Goal: Task Accomplishment & Management: Manage account settings

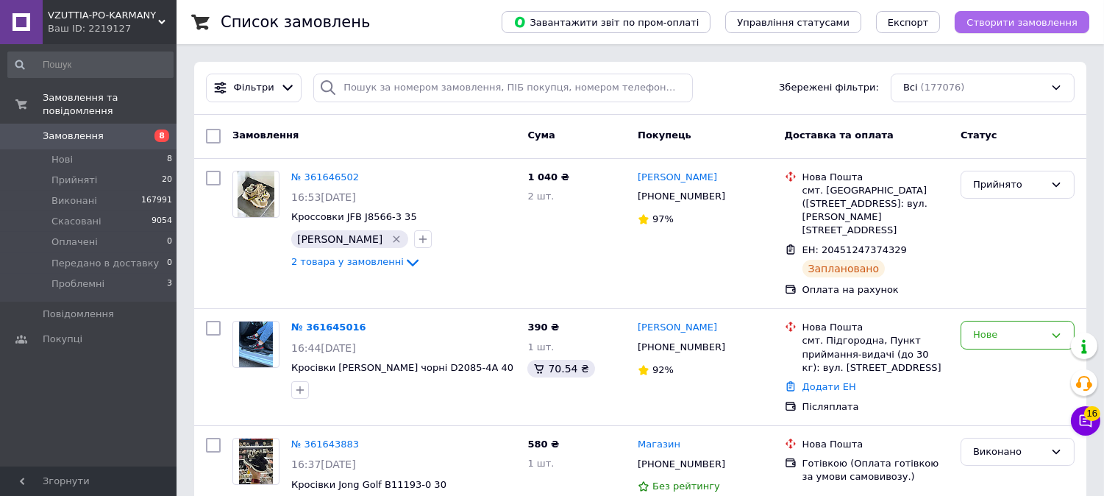
click at [1013, 21] on span "Створити замовлення" at bounding box center [1021, 22] width 111 height 11
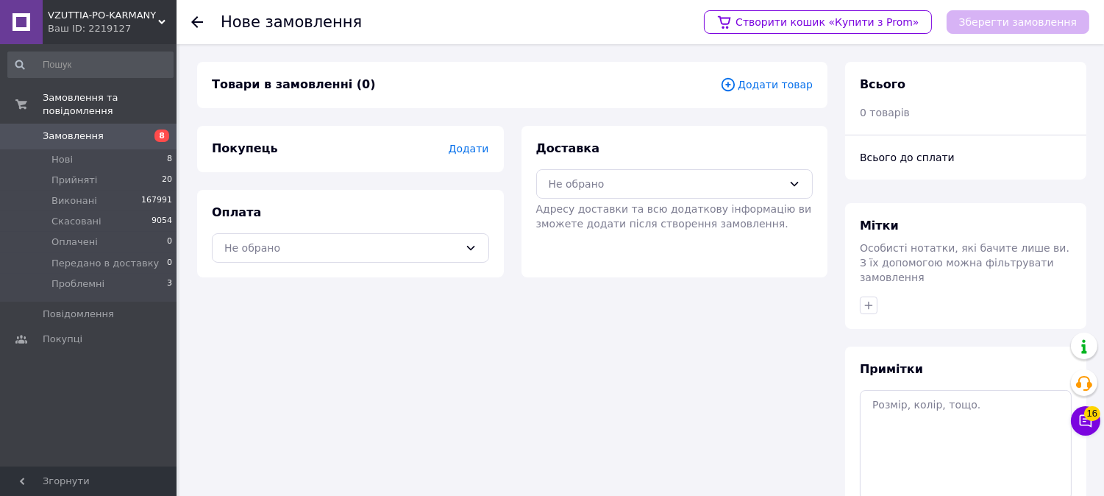
click at [763, 86] on span "Додати товар" at bounding box center [766, 84] width 93 height 16
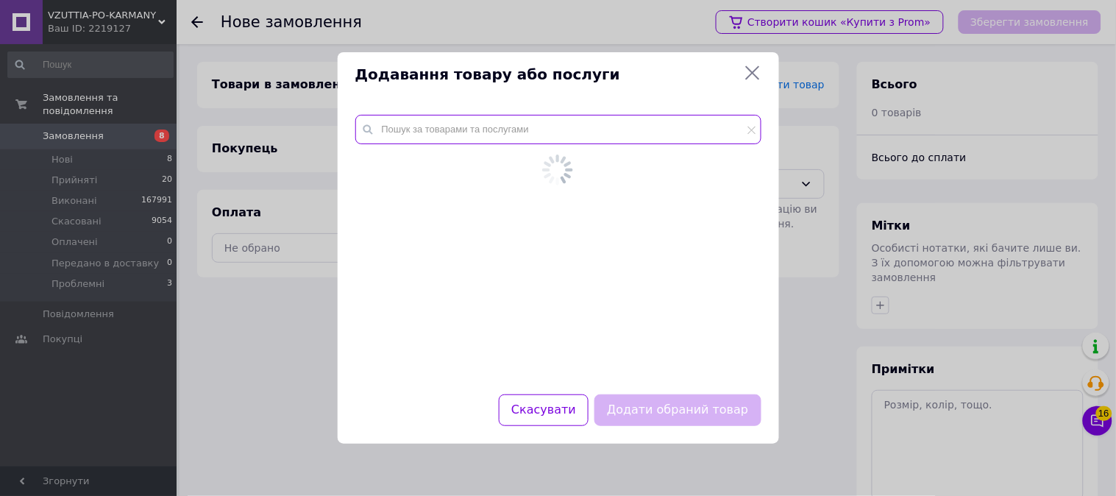
click at [667, 140] on input "text" at bounding box center [558, 129] width 406 height 29
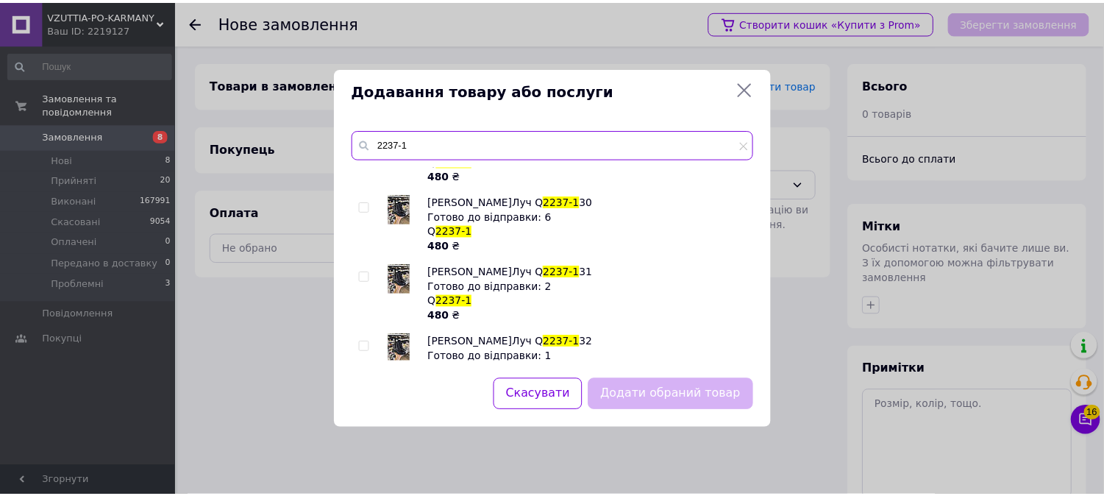
scroll to position [213, 0]
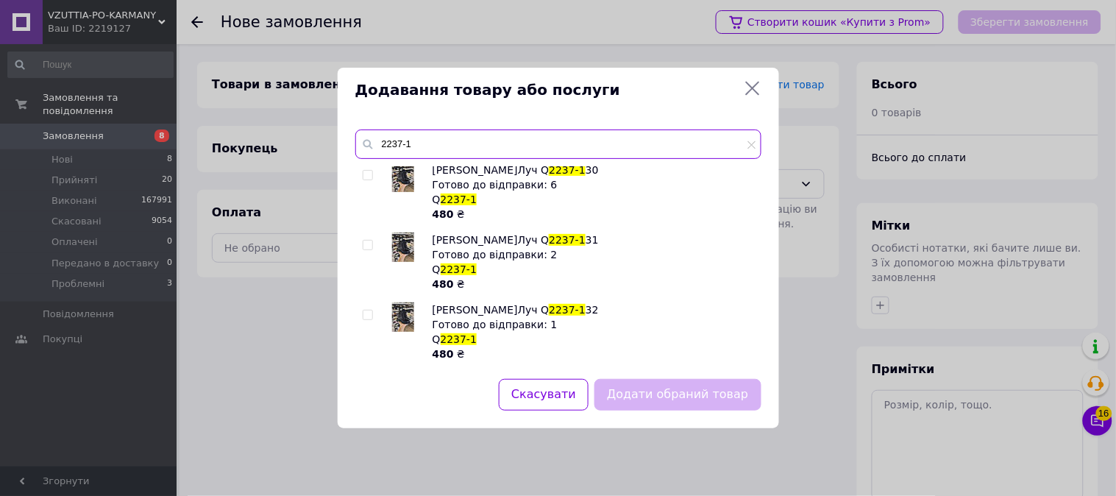
type input "2237-1"
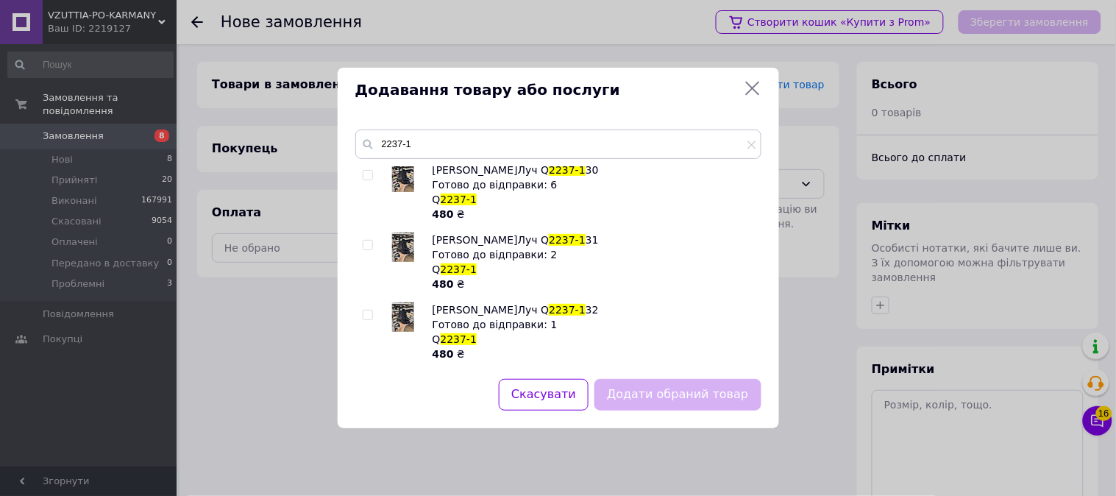
click at [372, 312] on span at bounding box center [368, 315] width 10 height 10
click at [372, 312] on input "checkbox" at bounding box center [368, 315] width 10 height 10
checkbox input "true"
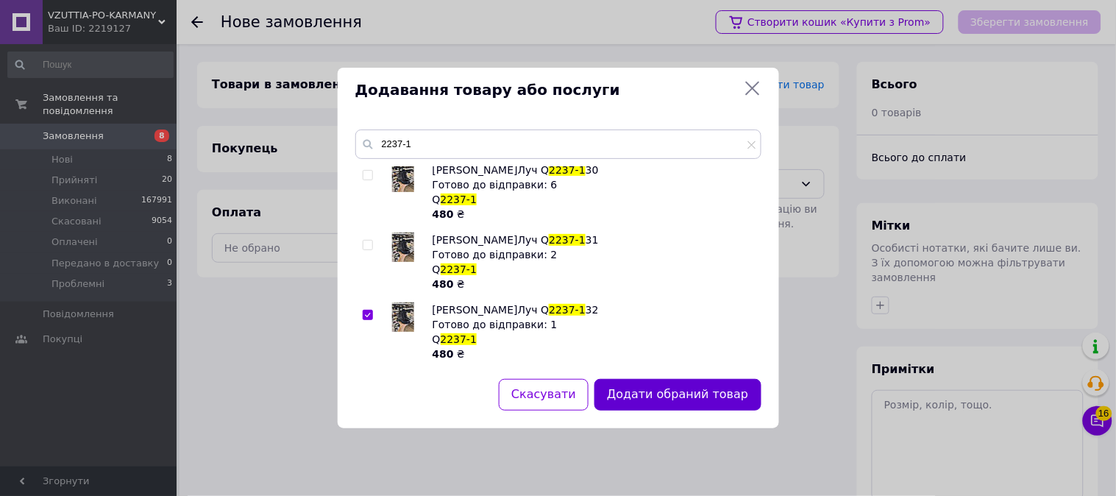
click at [732, 393] on button "Додати обраний товар" at bounding box center [677, 395] width 166 height 32
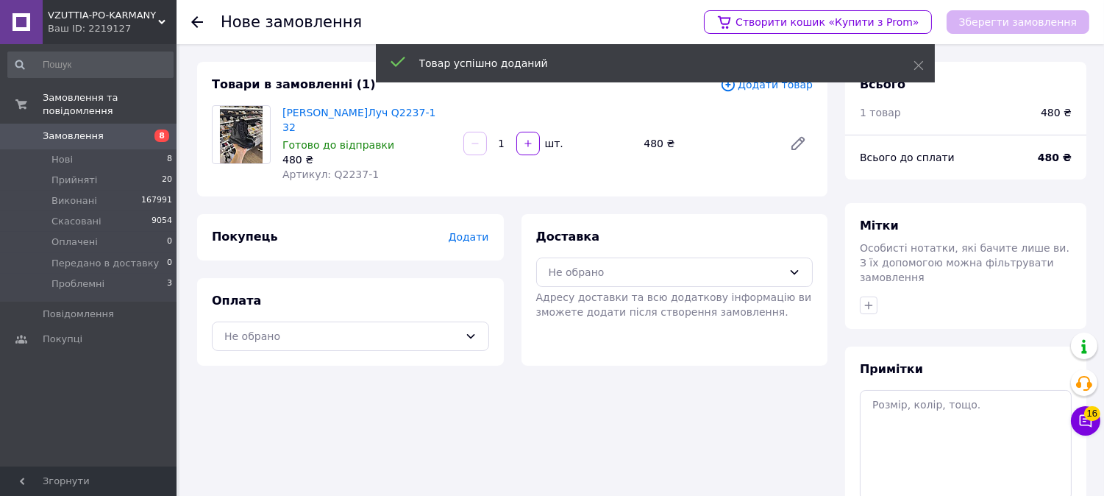
click at [478, 231] on span "Додати" at bounding box center [468, 237] width 40 height 12
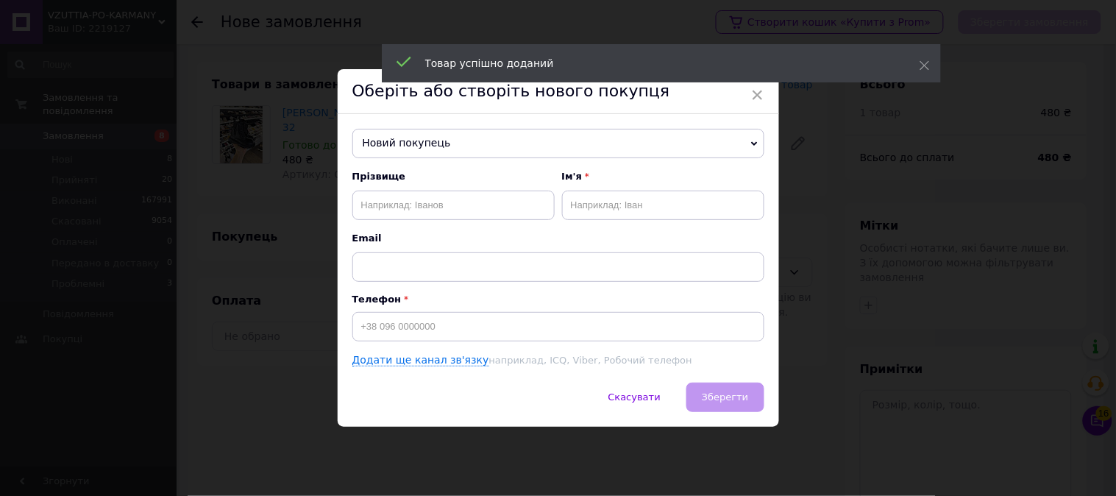
click at [488, 144] on span "Новий покупець" at bounding box center [558, 143] width 412 height 29
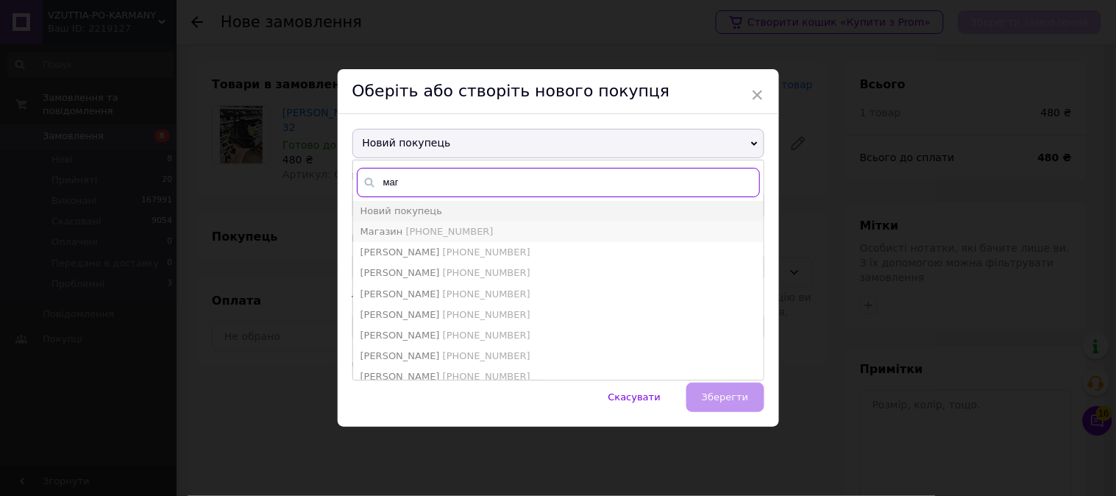
type input "маг"
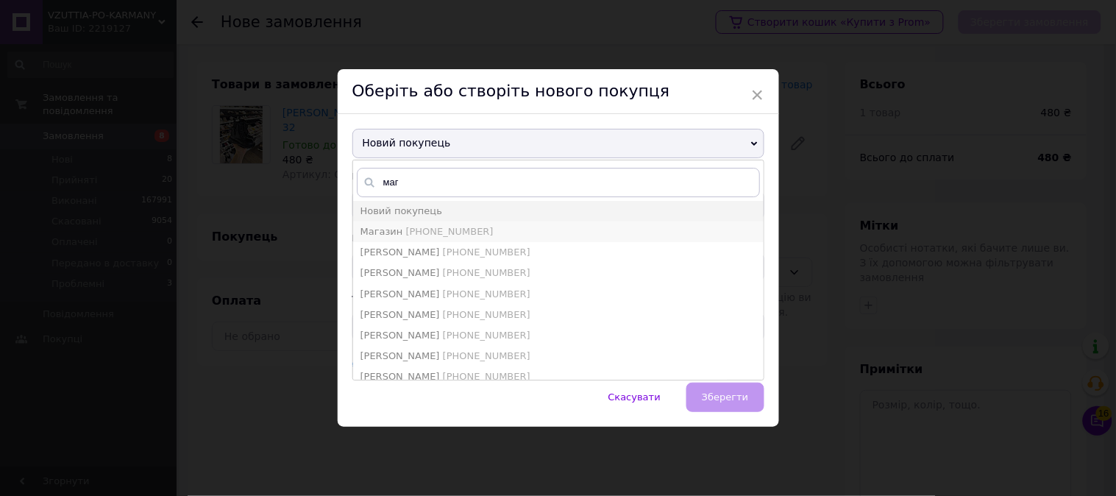
click at [454, 236] on span "[PHONE_NUMBER]" at bounding box center [449, 231] width 88 height 11
type input "Магазин"
type input "[PHONE_NUMBER]"
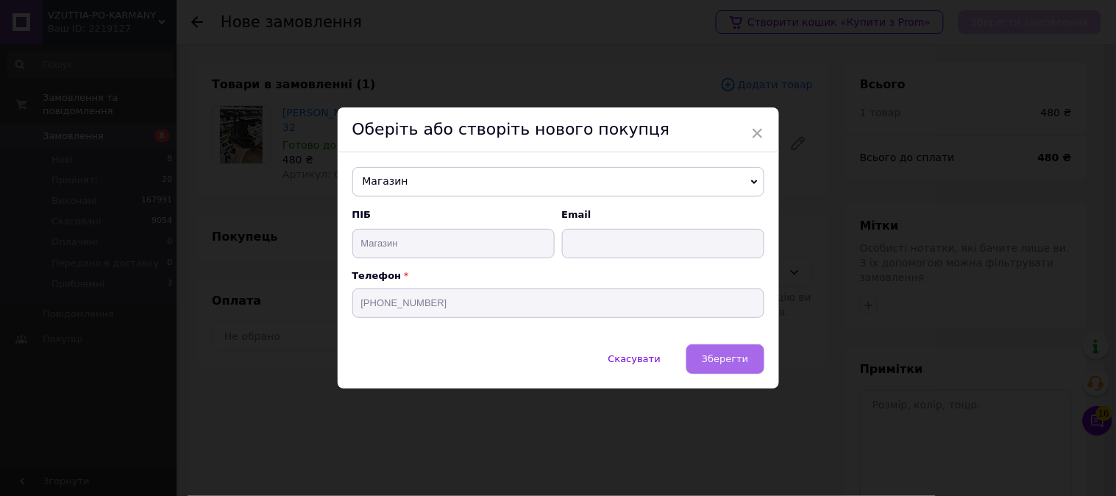
click at [737, 361] on span "Зберегти" at bounding box center [725, 358] width 46 height 11
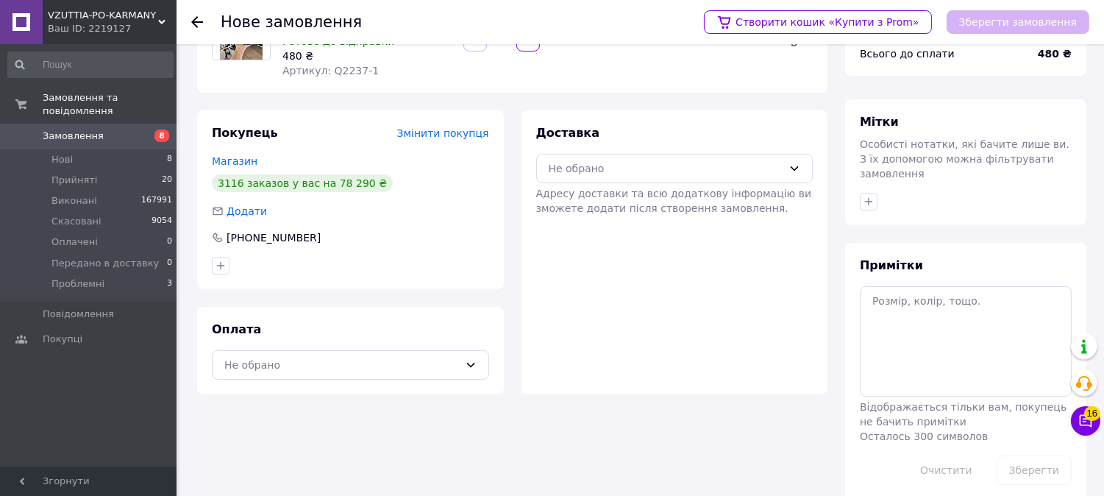
scroll to position [110, 0]
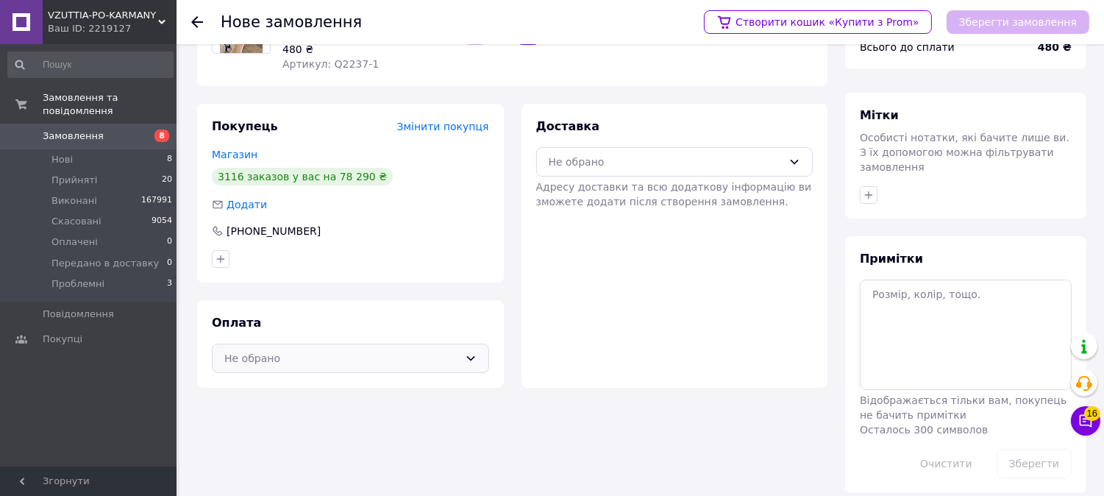
click at [414, 350] on div "Не обрано" at bounding box center [341, 358] width 235 height 16
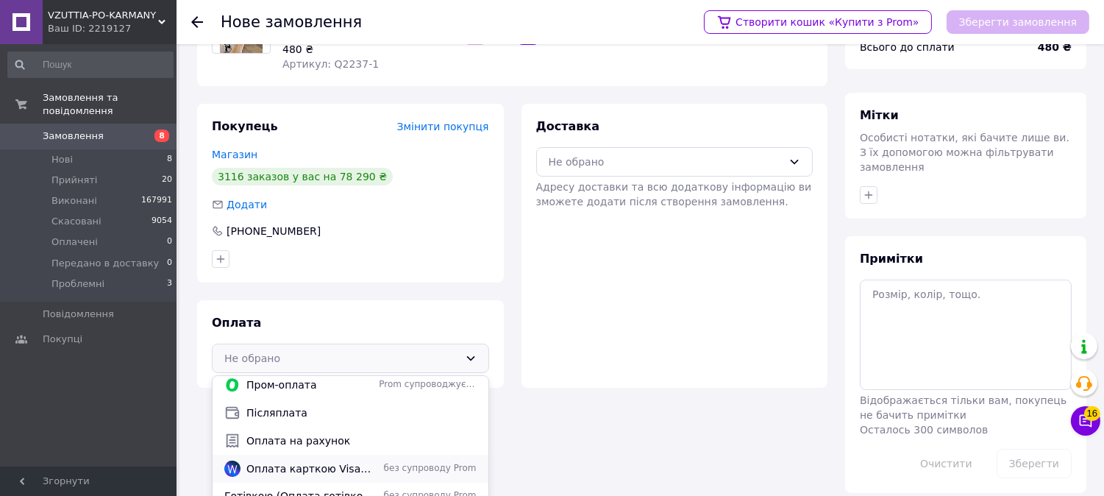
scroll to position [11, 0]
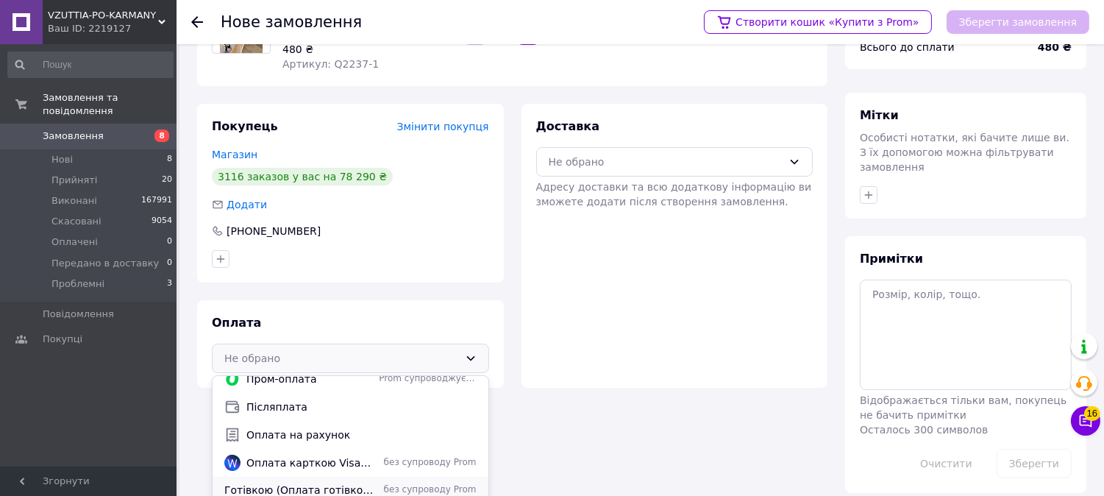
click at [335, 482] on span "Готівкою (Оплата готівкою за умови самовивозу.)" at bounding box center [298, 489] width 149 height 15
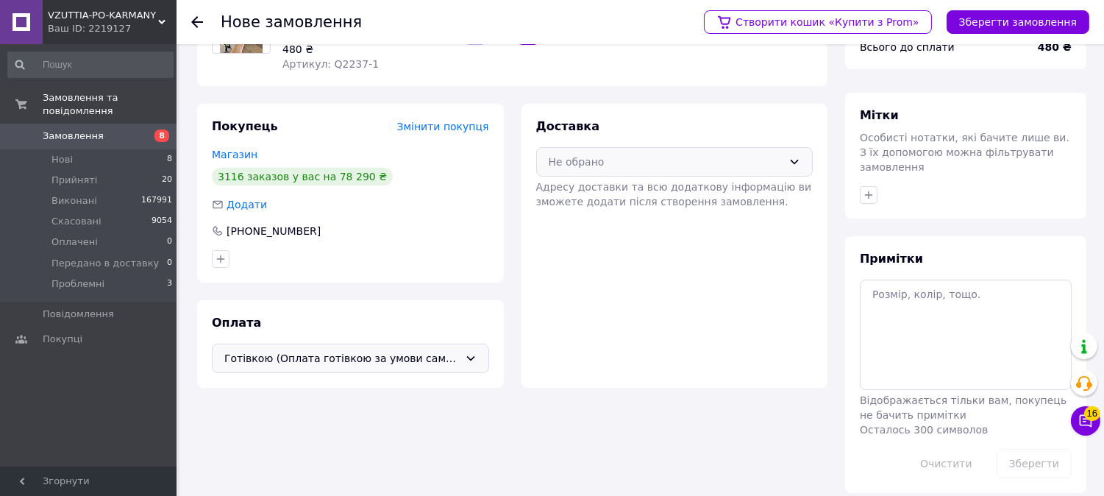
click at [594, 154] on div "Не обрано" at bounding box center [666, 162] width 235 height 16
click at [615, 186] on span "Нова Пошта (платна)" at bounding box center [686, 193] width 230 height 15
click at [987, 21] on button "Зберегти замовлення" at bounding box center [1017, 22] width 143 height 24
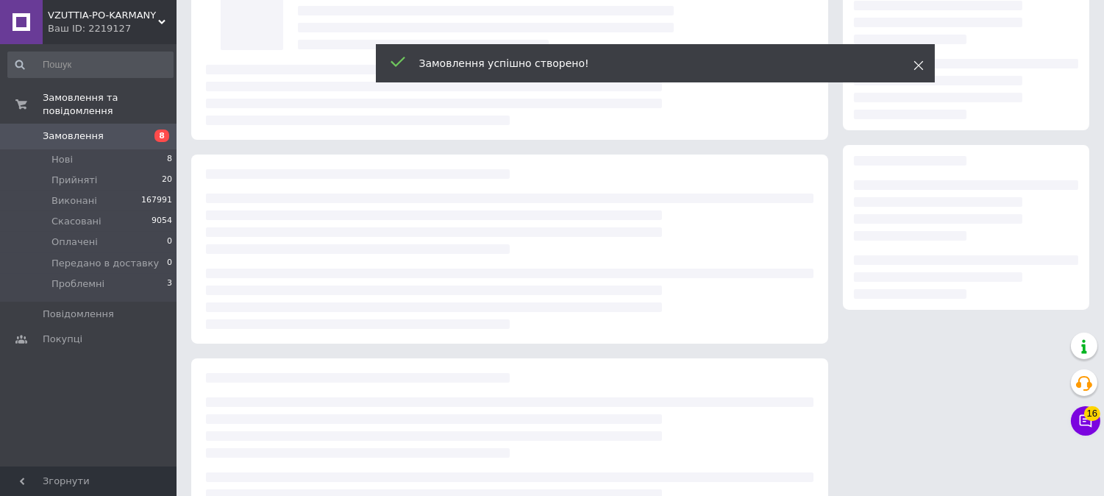
click at [913, 69] on icon at bounding box center [918, 65] width 10 height 10
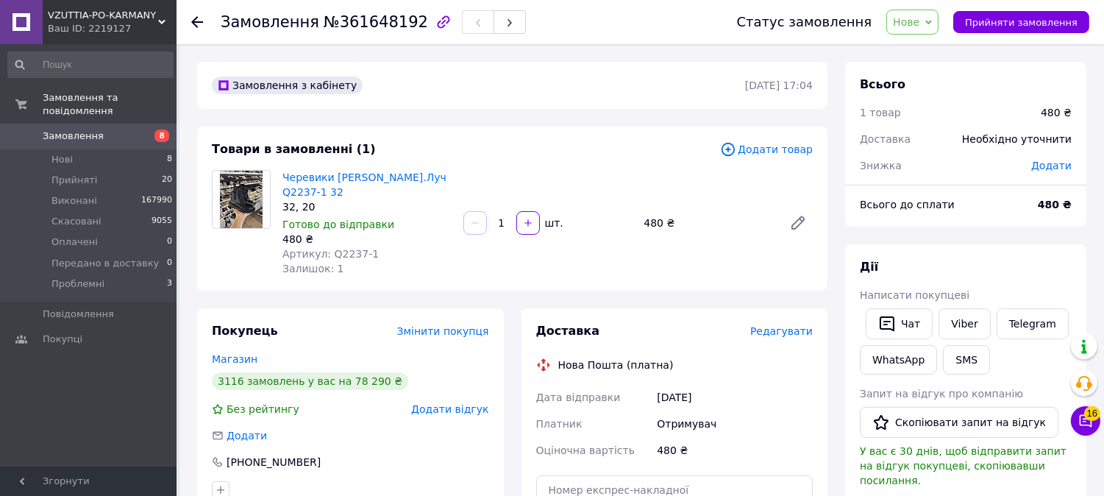
click at [932, 22] on icon at bounding box center [928, 22] width 7 height 4
click at [952, 79] on li "Виконано" at bounding box center [948, 74] width 122 height 22
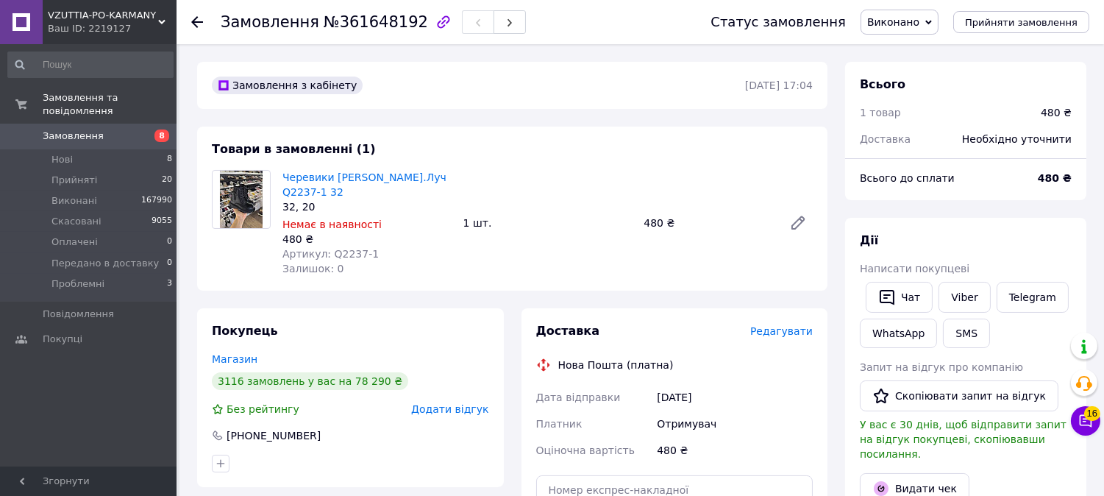
click at [69, 129] on span "Замовлення" at bounding box center [73, 135] width 61 height 13
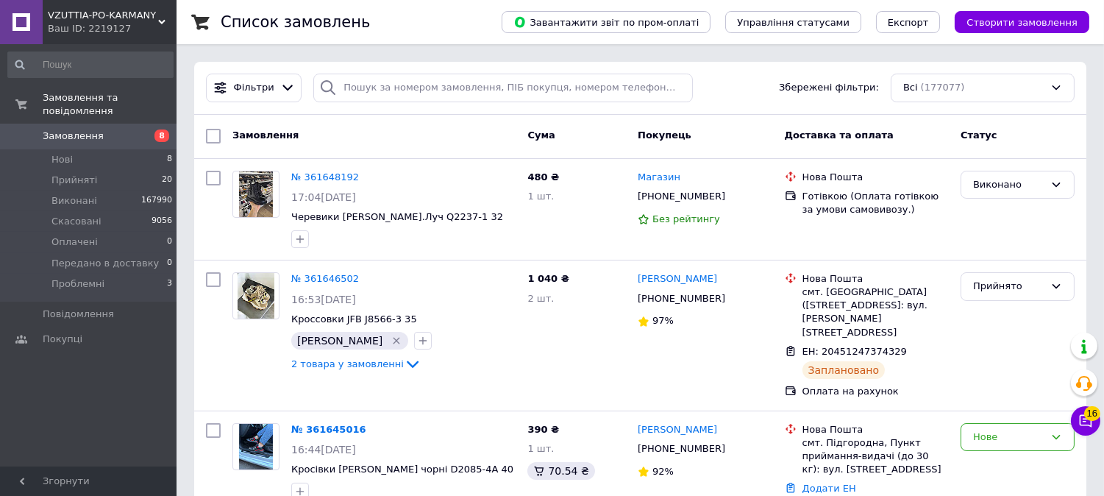
scroll to position [434, 0]
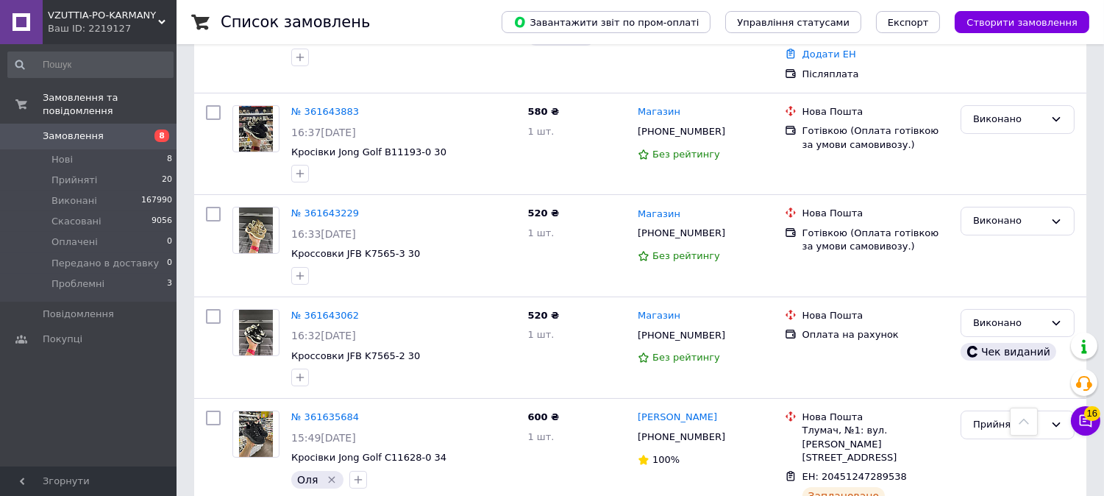
click at [26, 130] on icon at bounding box center [21, 136] width 12 height 12
click at [1060, 26] on span "Створити замовлення" at bounding box center [1021, 22] width 111 height 11
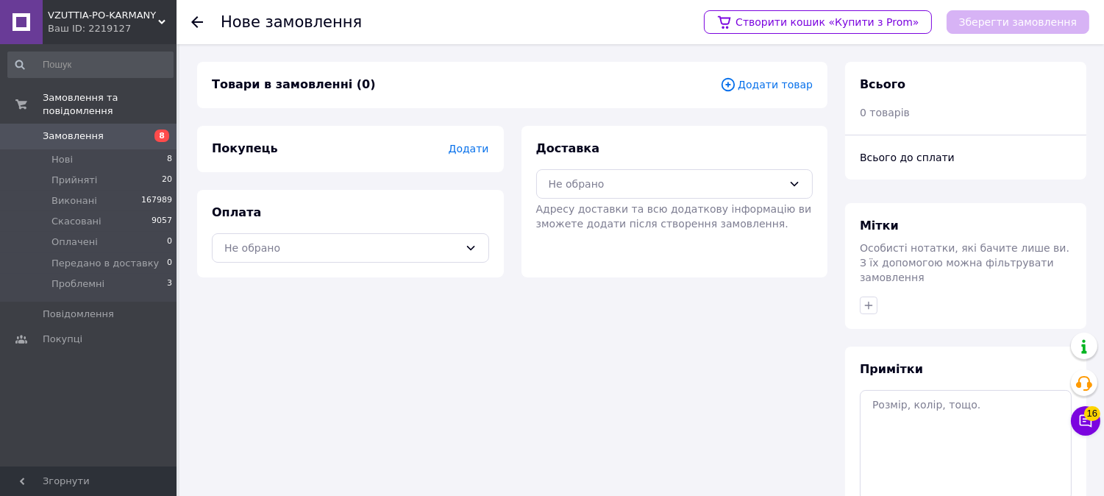
click at [780, 85] on span "Додати товар" at bounding box center [766, 84] width 93 height 16
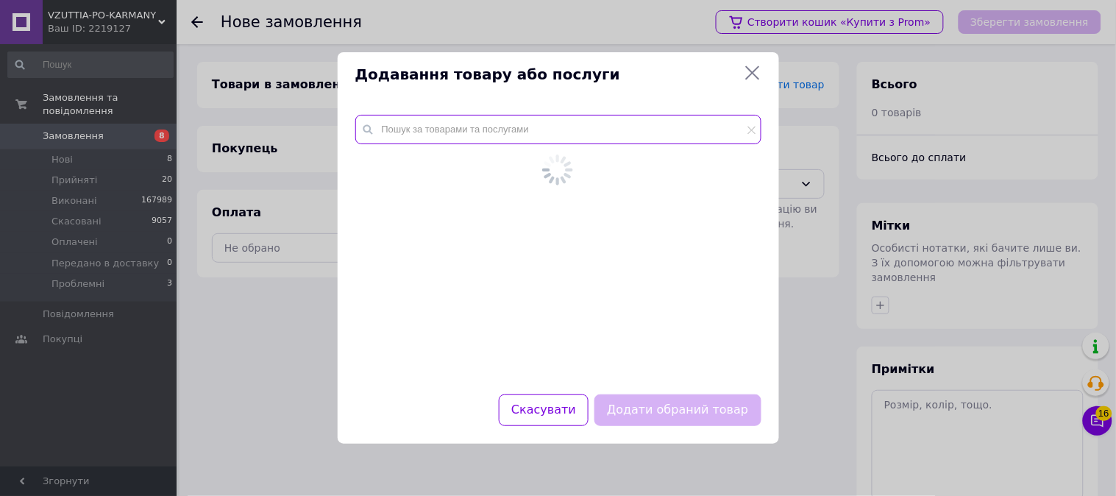
click at [591, 141] on input "text" at bounding box center [558, 129] width 406 height 29
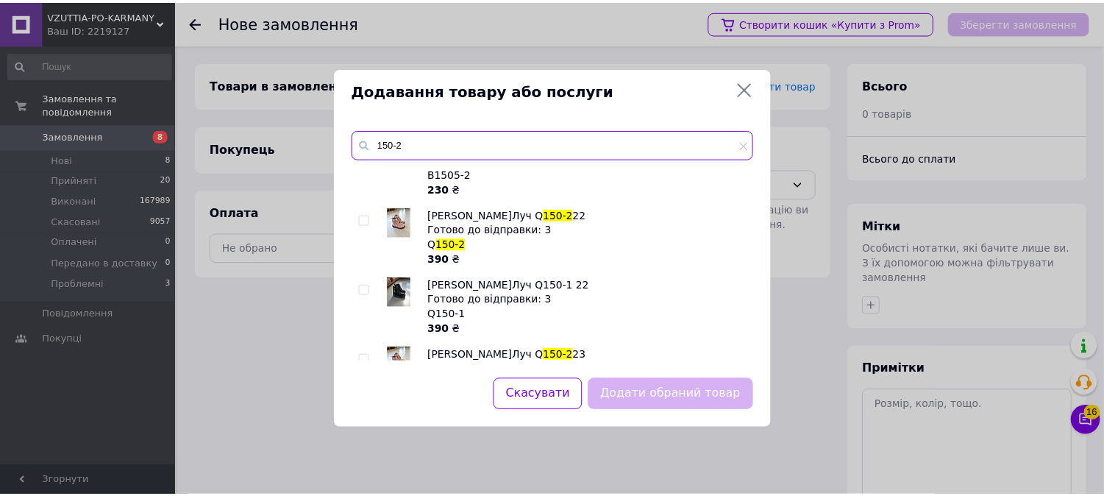
scroll to position [490, 0]
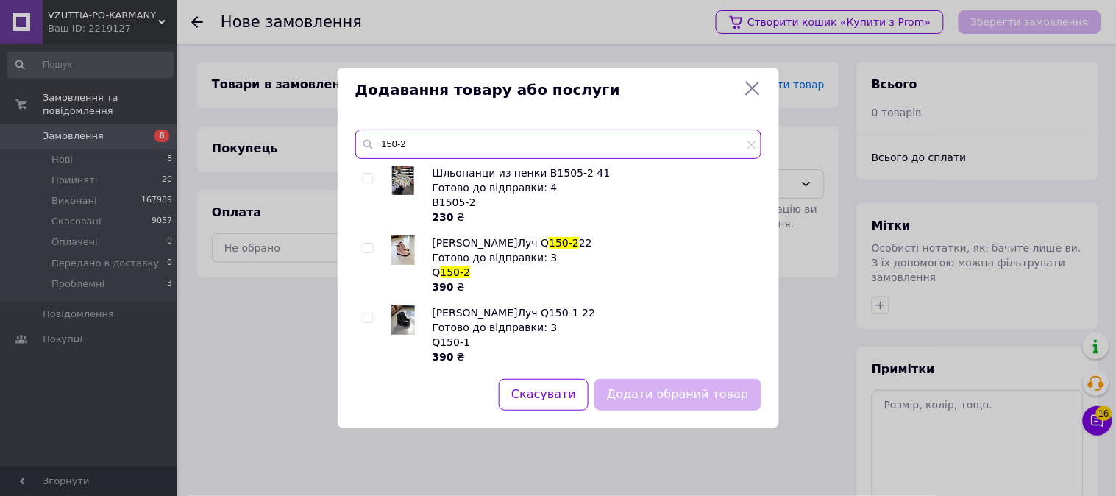
type input "150-2"
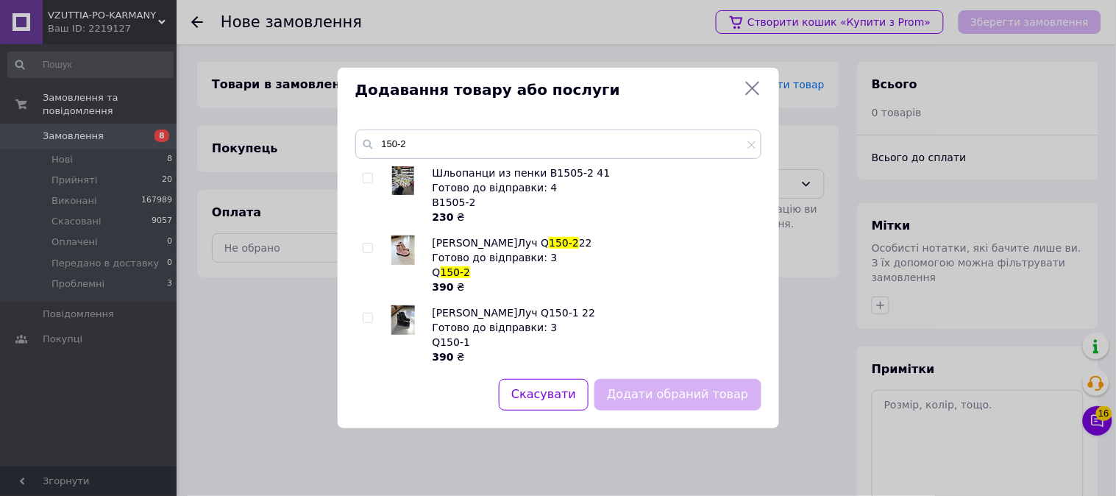
click at [363, 243] on input "checkbox" at bounding box center [368, 248] width 10 height 10
checkbox input "true"
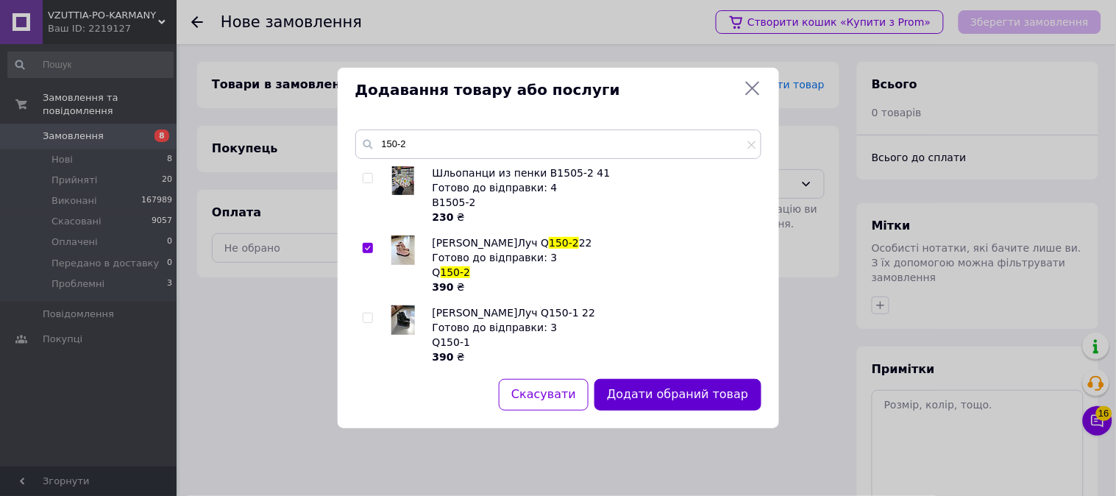
click at [701, 386] on button "Додати обраний товар" at bounding box center [677, 395] width 166 height 32
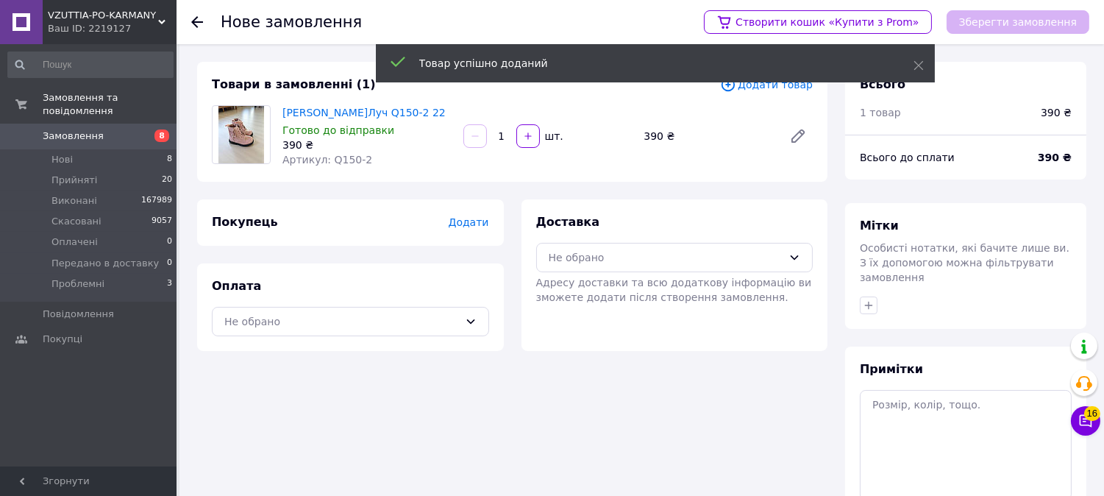
click at [466, 211] on div "Покупець Додати" at bounding box center [350, 222] width 307 height 46
click at [468, 226] on span "Додати" at bounding box center [468, 222] width 40 height 12
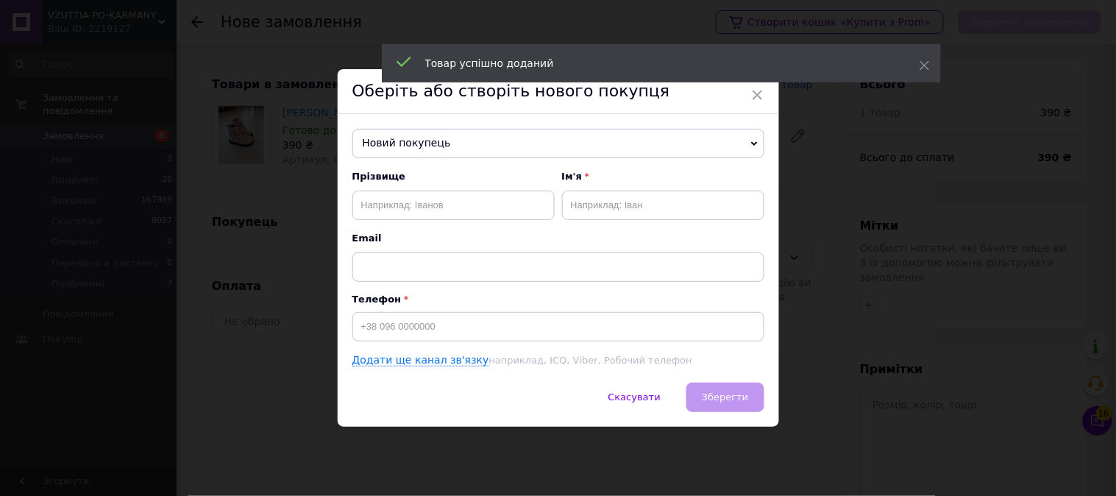
click at [479, 152] on span "Новий покупець" at bounding box center [558, 143] width 412 height 29
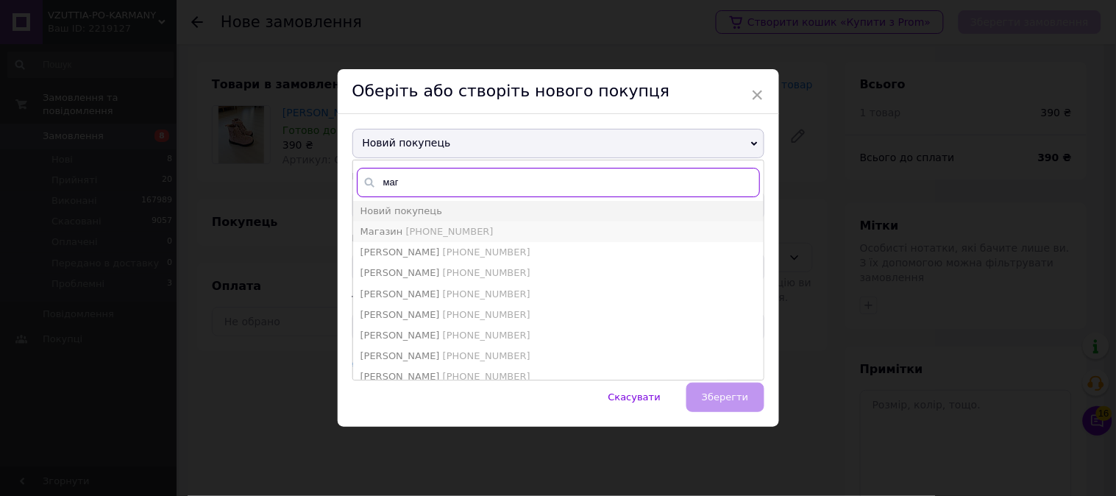
type input "маг"
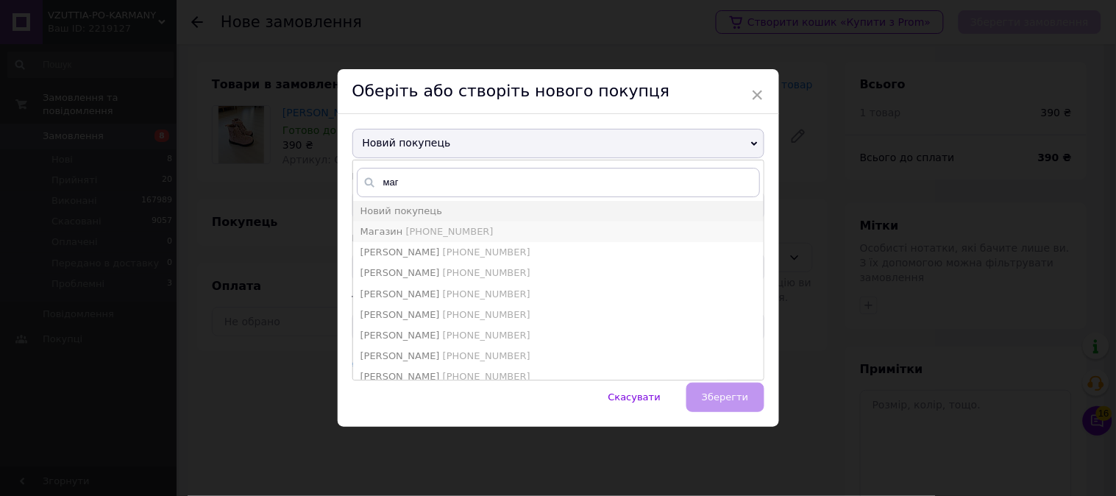
click at [437, 232] on span "[PHONE_NUMBER]" at bounding box center [449, 231] width 88 height 11
type input "Магазин"
type input "[PHONE_NUMBER]"
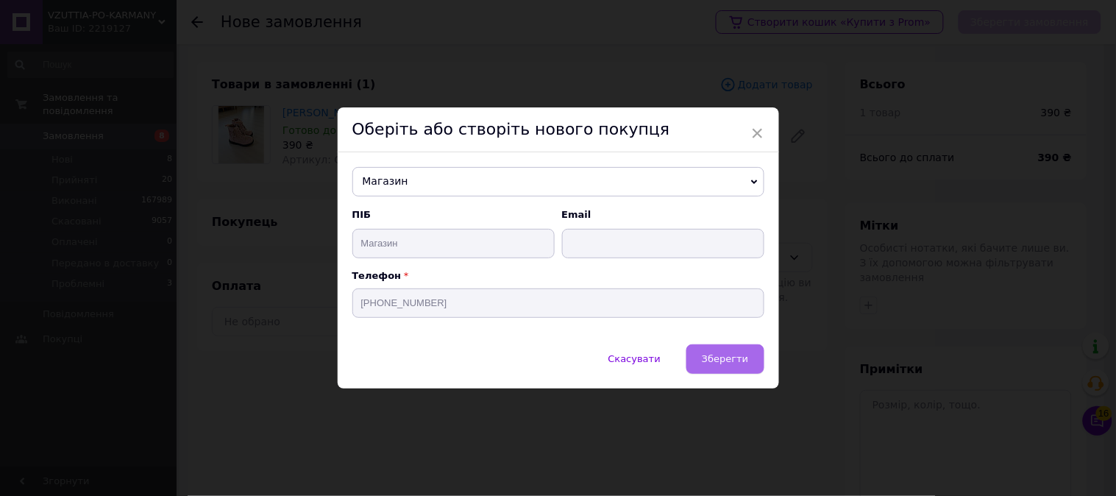
click at [723, 372] on button "Зберегти" at bounding box center [724, 358] width 77 height 29
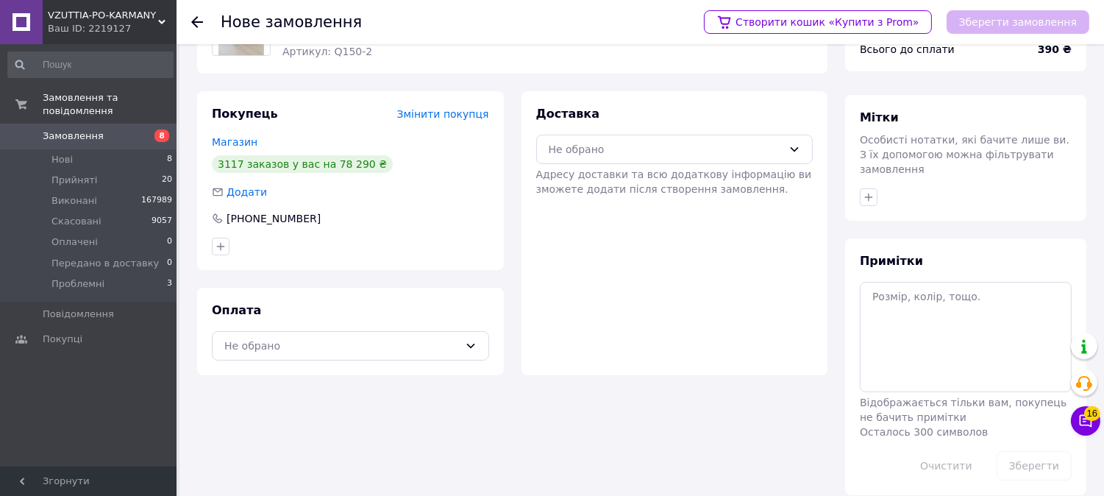
scroll to position [110, 0]
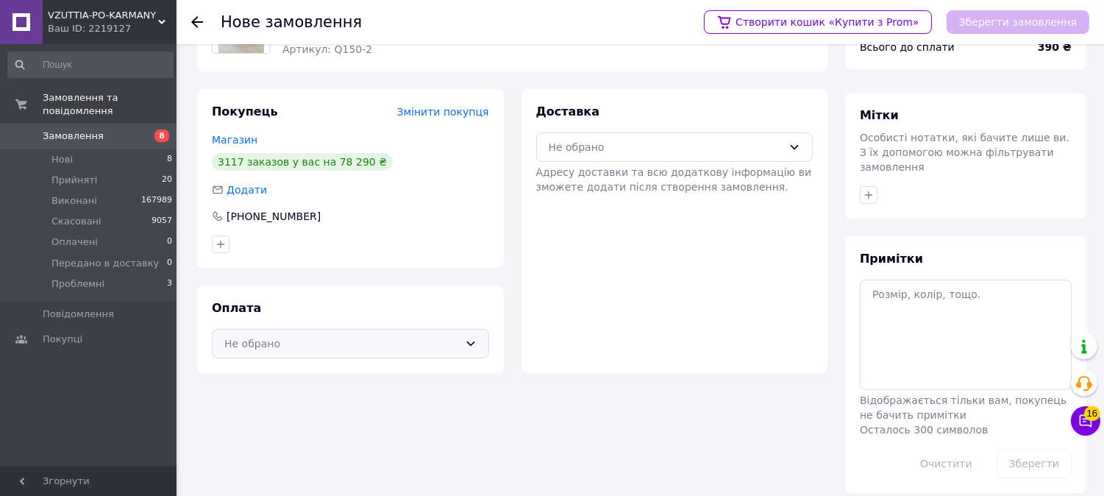
click at [422, 340] on div "Не обрано" at bounding box center [341, 343] width 235 height 16
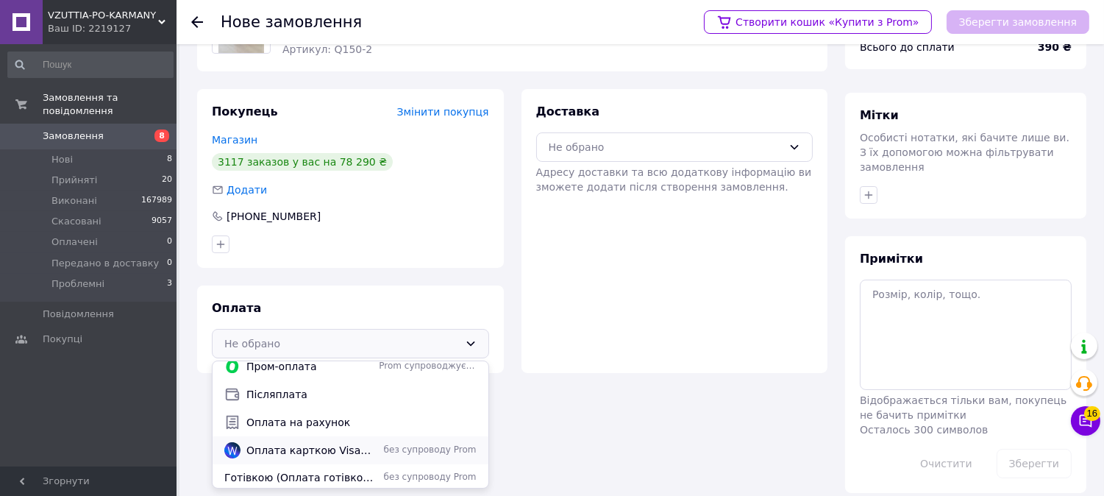
scroll to position [11, 0]
click at [311, 476] on span "Готівкою (Оплата готівкою за умови самовивозу.)" at bounding box center [298, 475] width 149 height 15
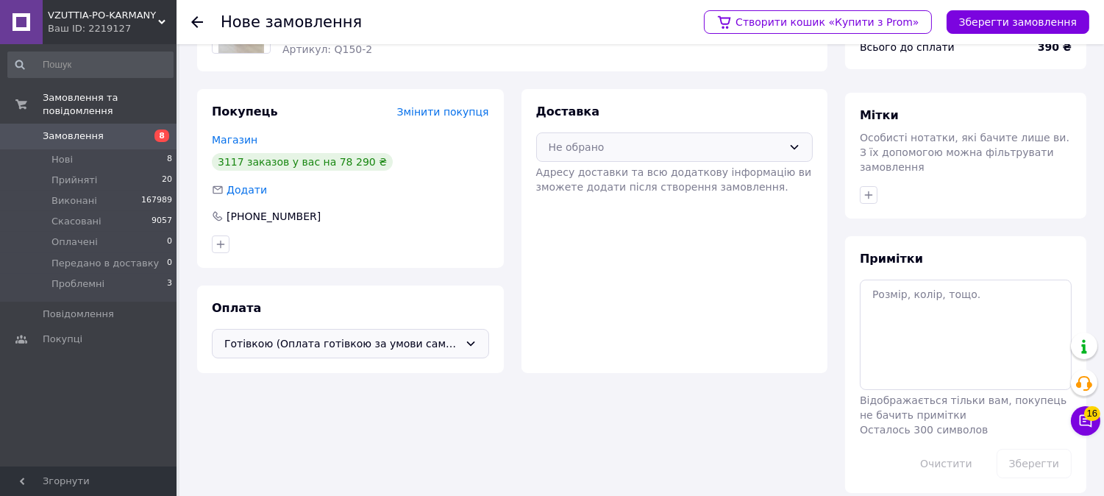
click at [693, 144] on div "Не обрано" at bounding box center [666, 147] width 235 height 16
click at [693, 182] on span "Нова Пошта (платна)" at bounding box center [686, 178] width 230 height 15
click at [1031, 24] on button "Зберегти замовлення" at bounding box center [1017, 22] width 143 height 24
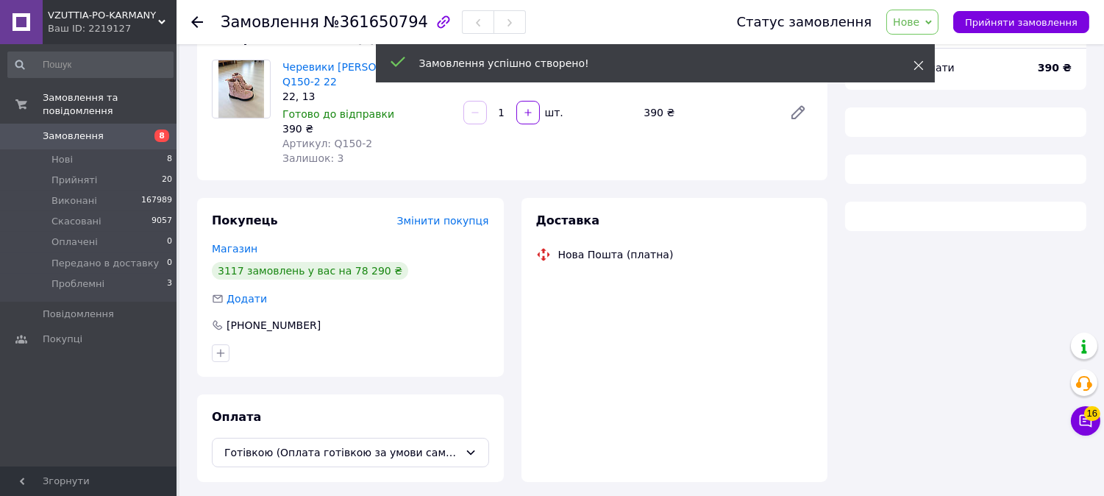
click at [914, 62] on use at bounding box center [918, 66] width 10 height 10
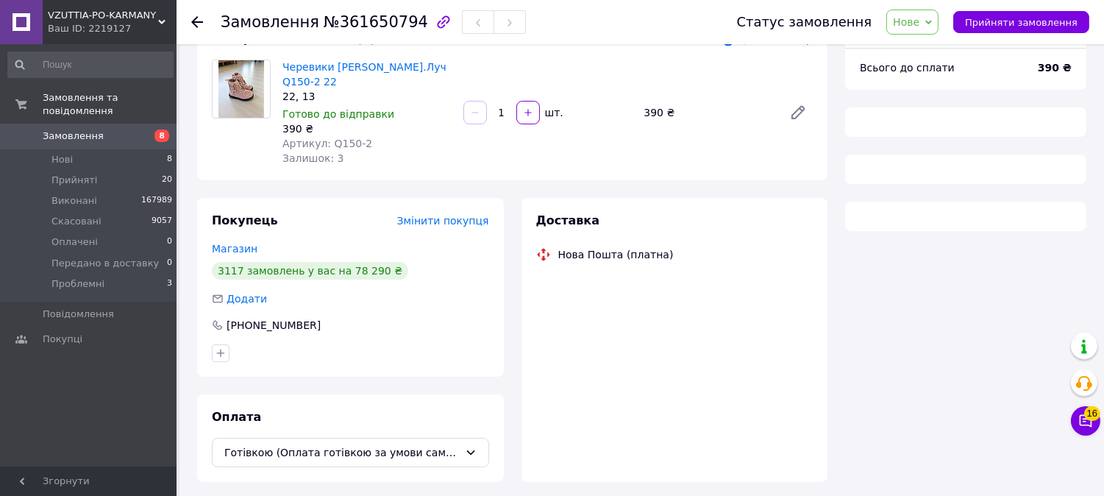
click at [919, 26] on span "Нове" at bounding box center [906, 22] width 26 height 12
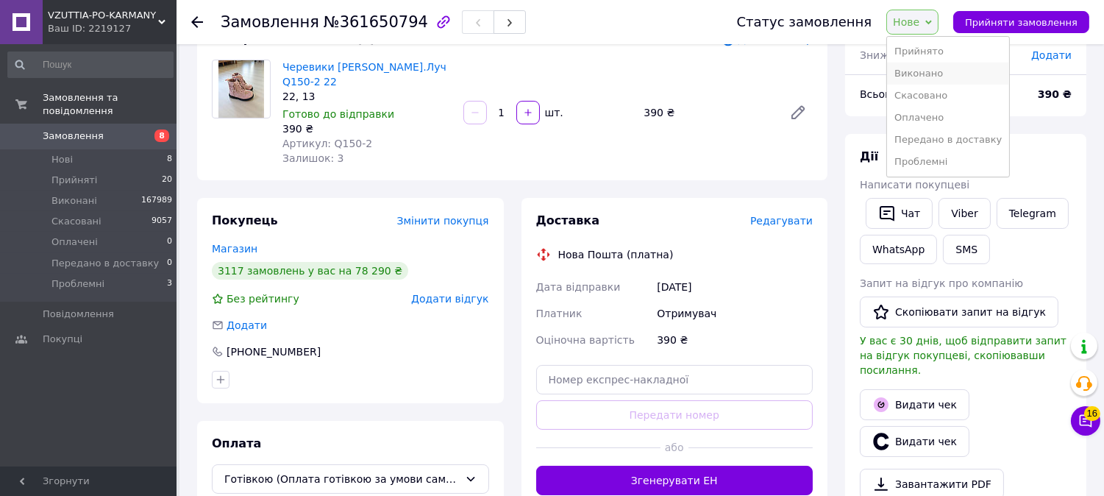
click at [946, 71] on li "Виконано" at bounding box center [948, 74] width 122 height 22
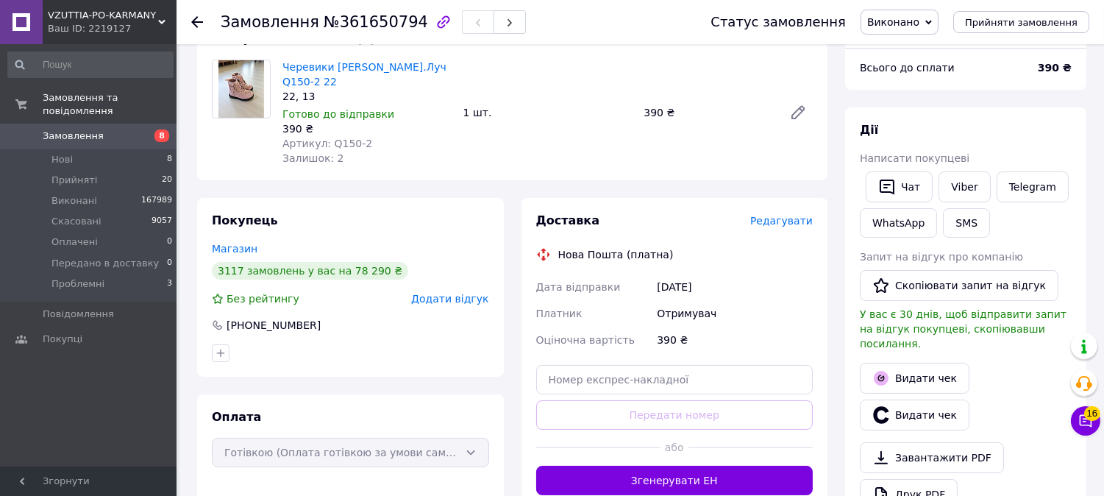
scroll to position [520, 0]
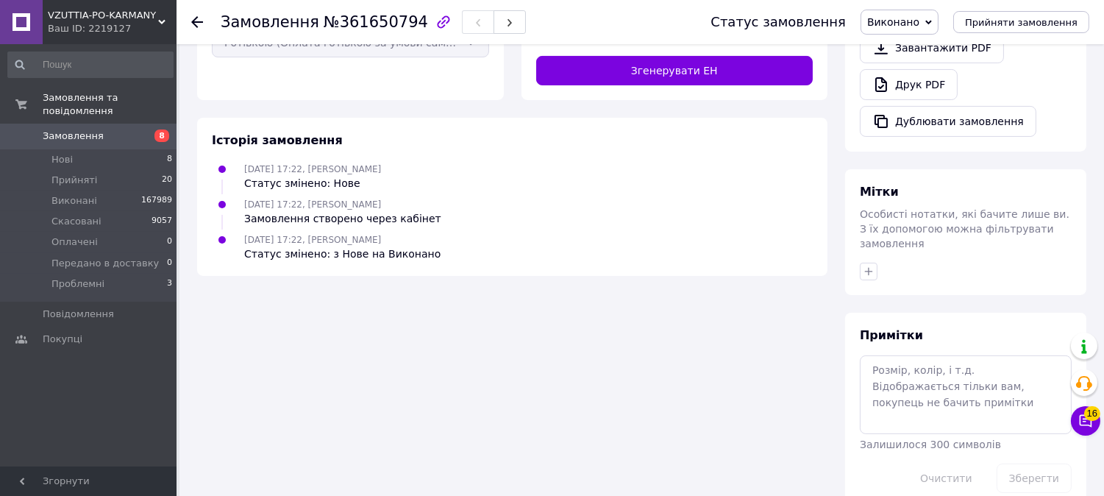
click at [945, 69] on link "Друк PDF" at bounding box center [909, 84] width 98 height 31
click at [93, 129] on span "Замовлення" at bounding box center [73, 135] width 61 height 13
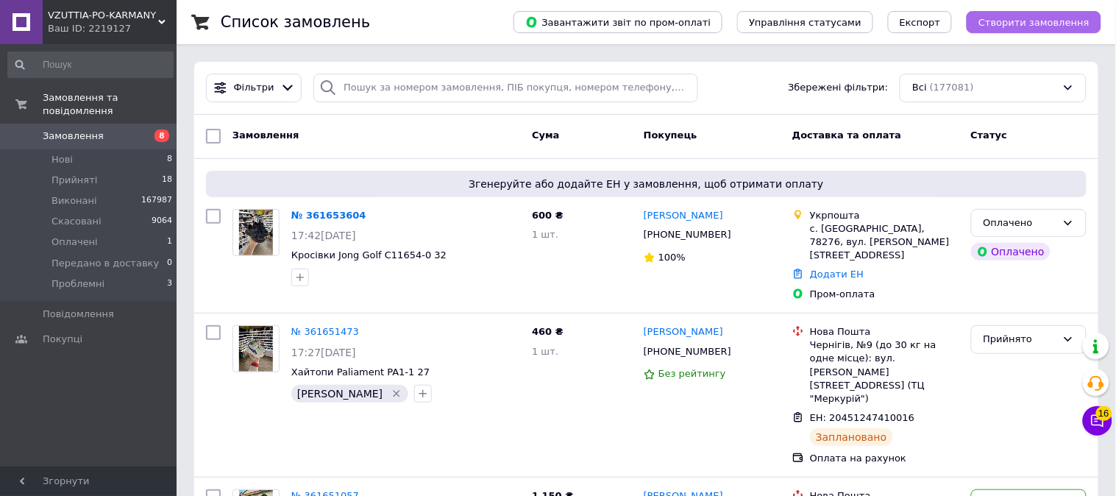
click at [1031, 24] on span "Створити замовлення" at bounding box center [1033, 22] width 111 height 11
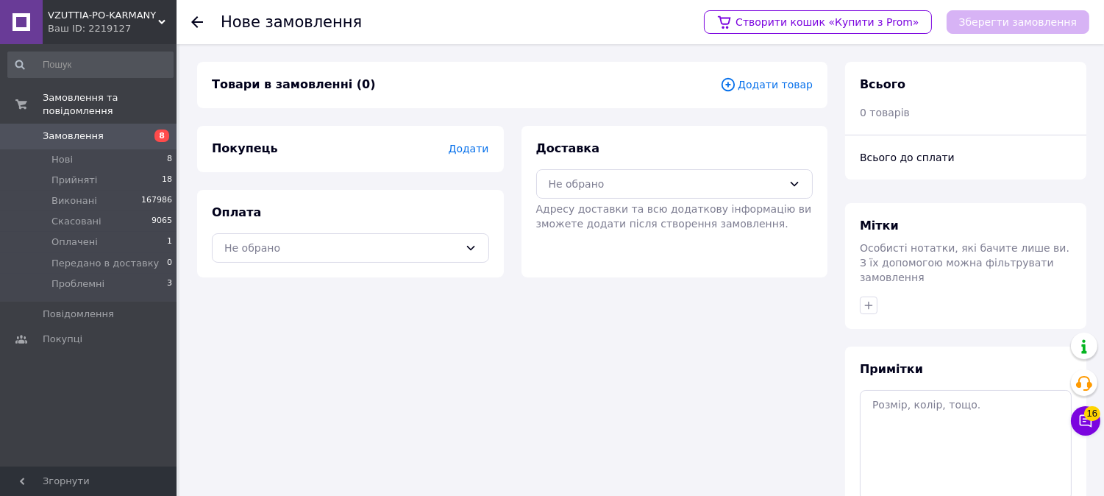
click at [784, 85] on span "Додати товар" at bounding box center [766, 84] width 93 height 16
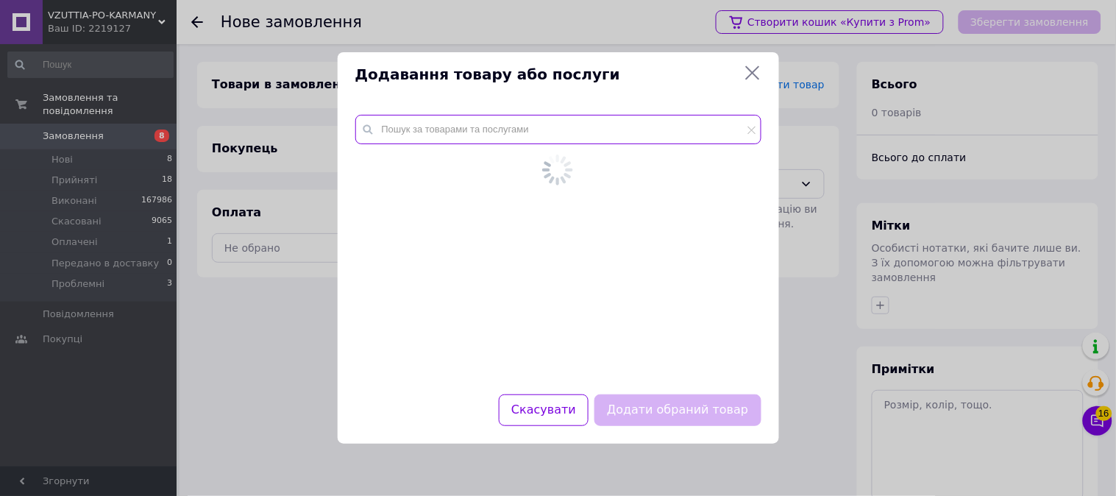
click at [674, 122] on input "text" at bounding box center [558, 129] width 406 height 29
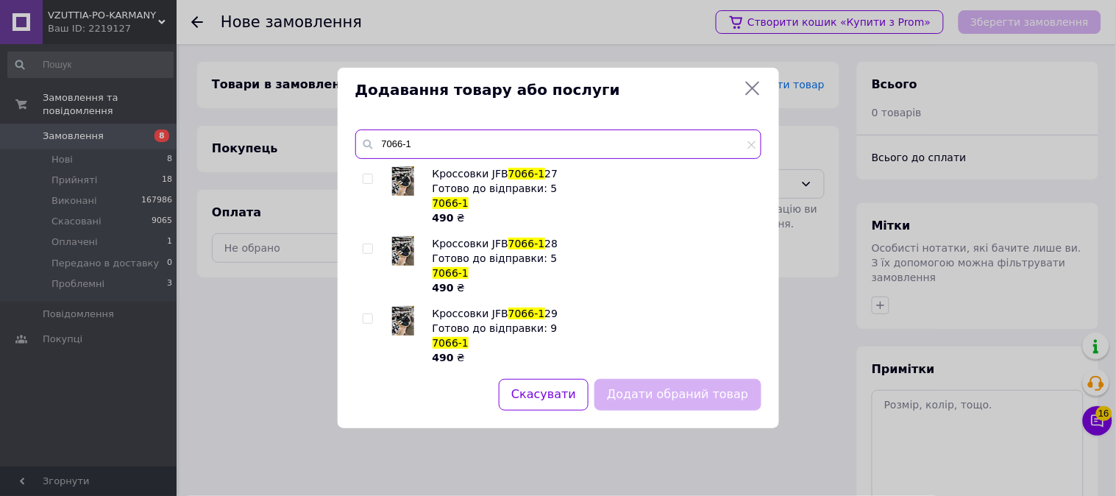
scroll to position [143, 0]
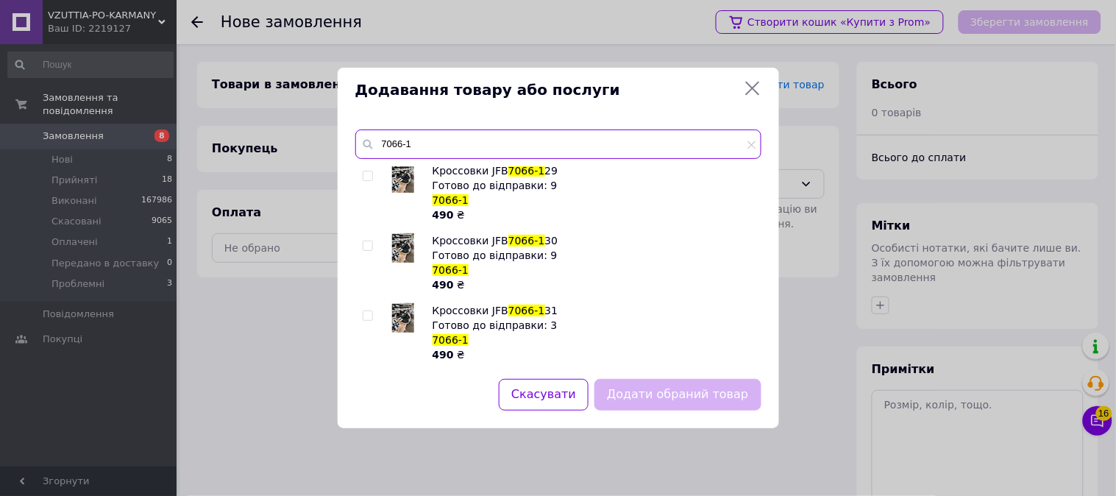
type input "7066-1"
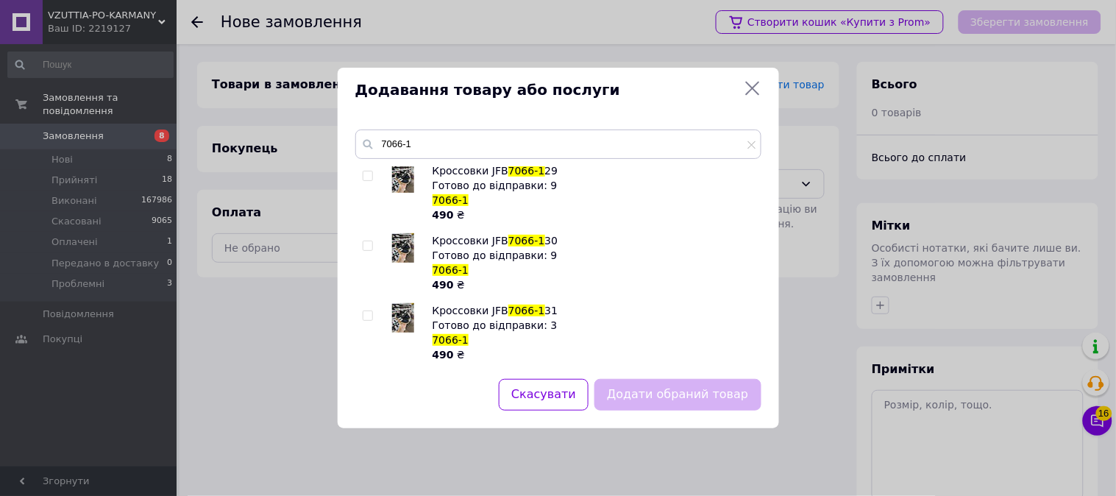
click at [369, 241] on input "checkbox" at bounding box center [368, 246] width 10 height 10
checkbox input "true"
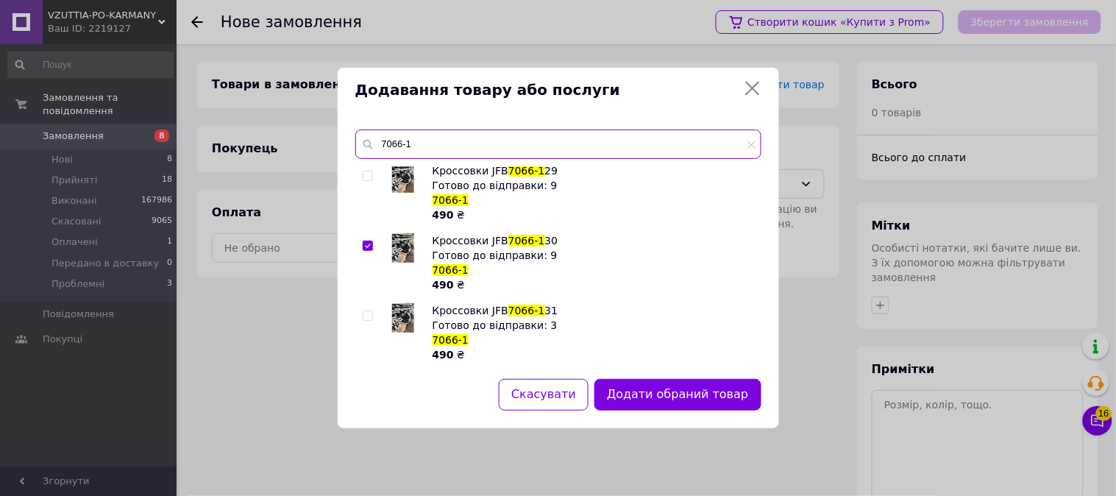
click at [428, 148] on input "7066-1" at bounding box center [558, 143] width 406 height 29
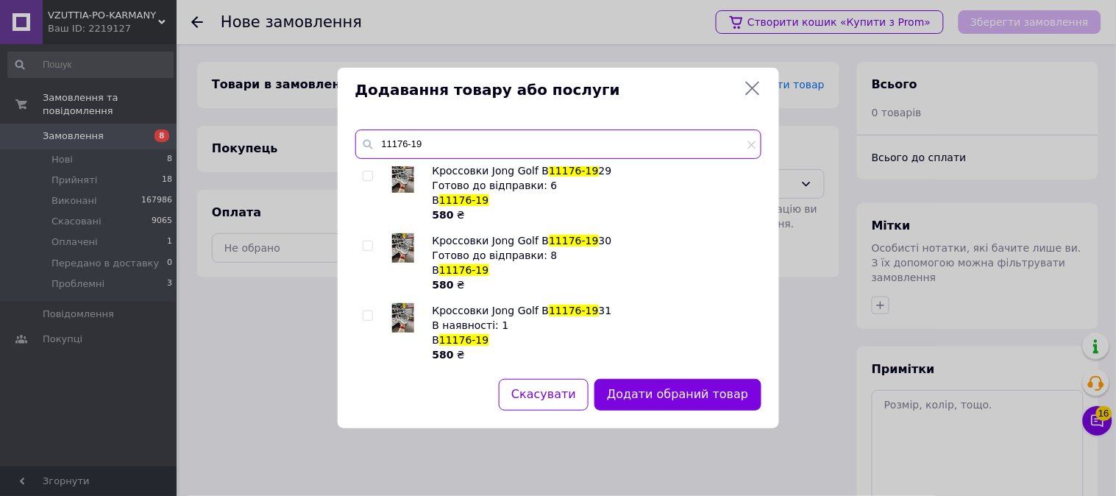
type input "11176-19"
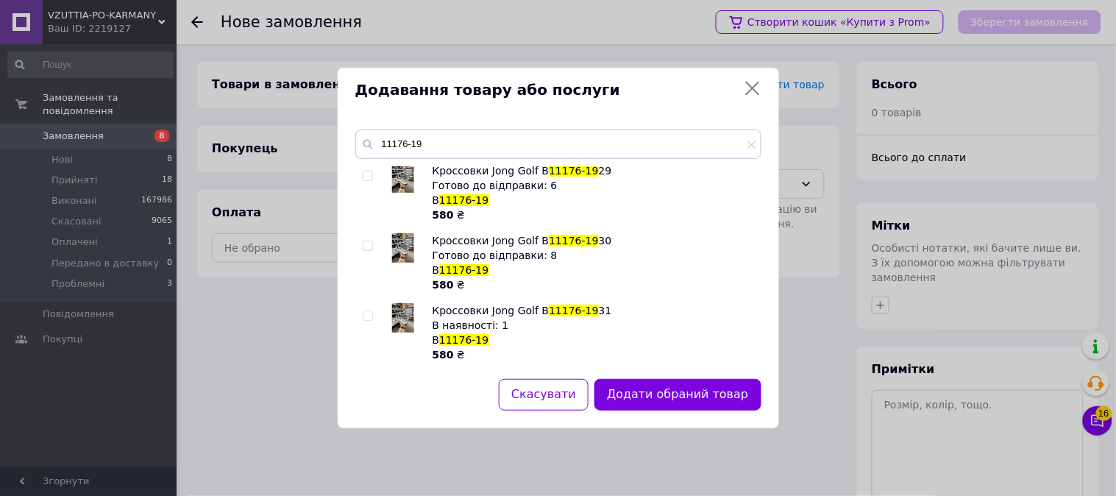
click at [369, 173] on input "checkbox" at bounding box center [368, 176] width 10 height 10
checkbox input "true"
click at [680, 393] on button "Додати обрані товари" at bounding box center [680, 395] width 162 height 32
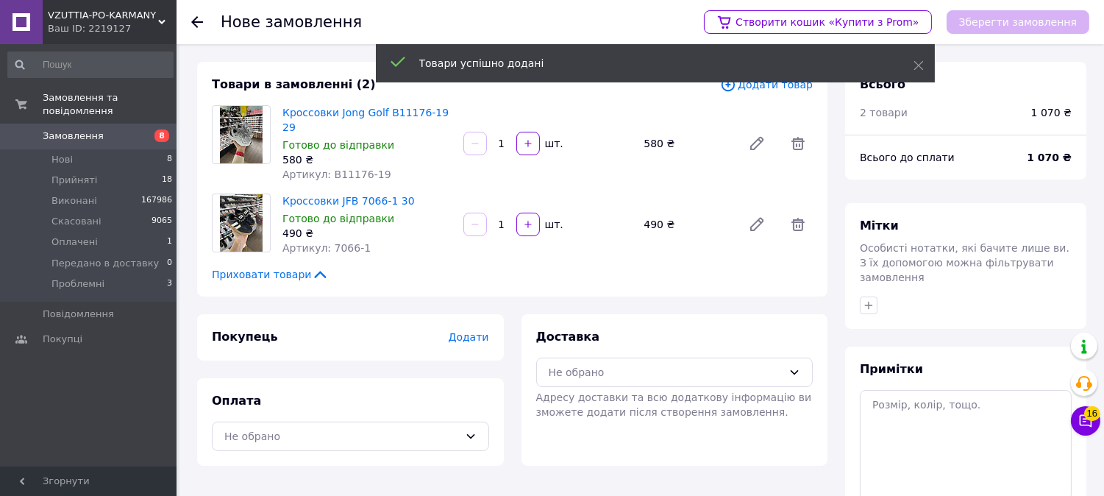
click at [754, 89] on span "Додати товар" at bounding box center [766, 84] width 93 height 16
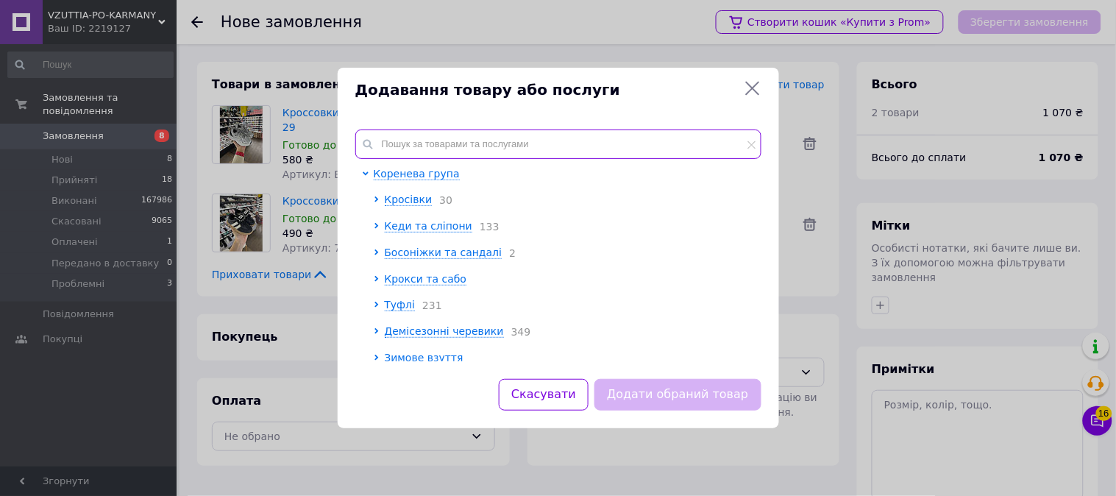
click at [614, 135] on input "text" at bounding box center [558, 143] width 406 height 29
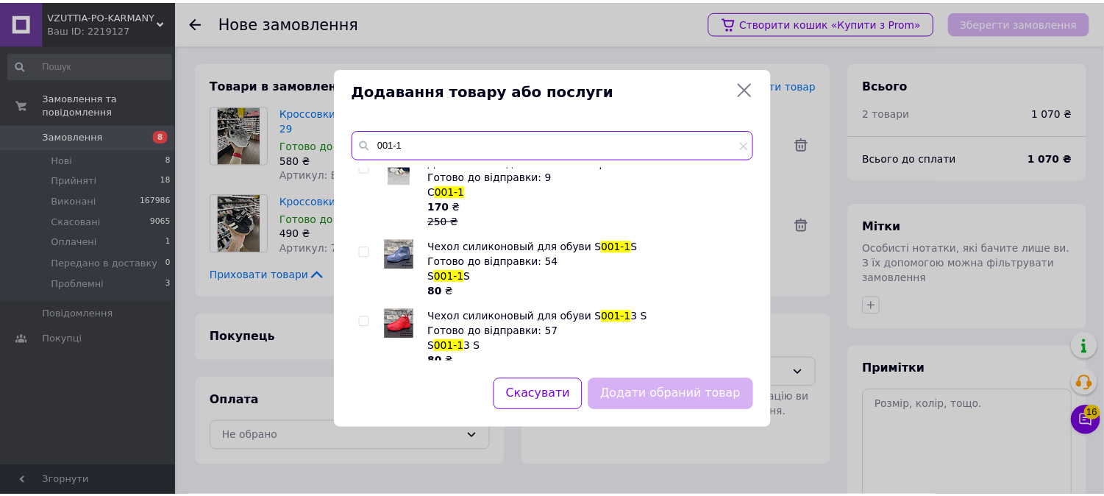
scroll to position [327, 0]
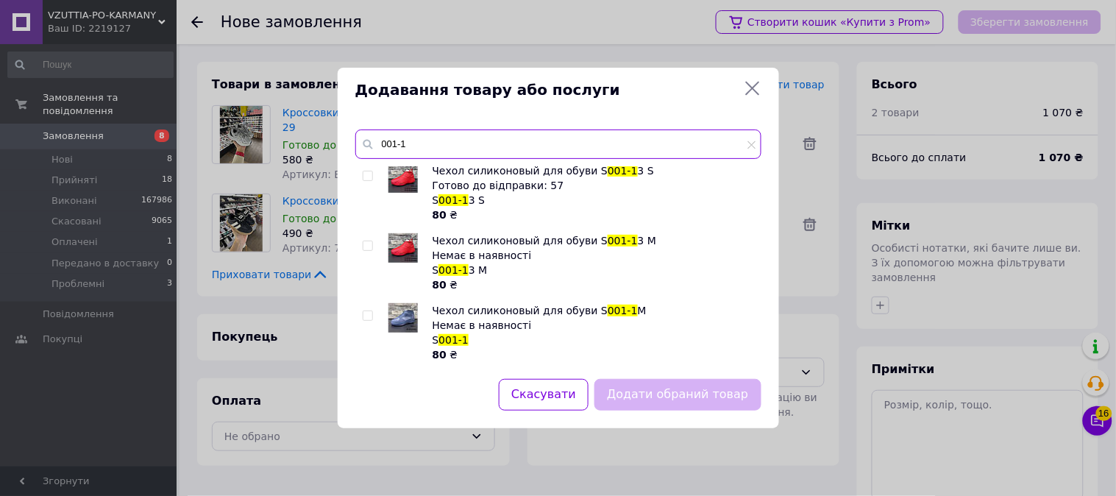
type input "001-1"
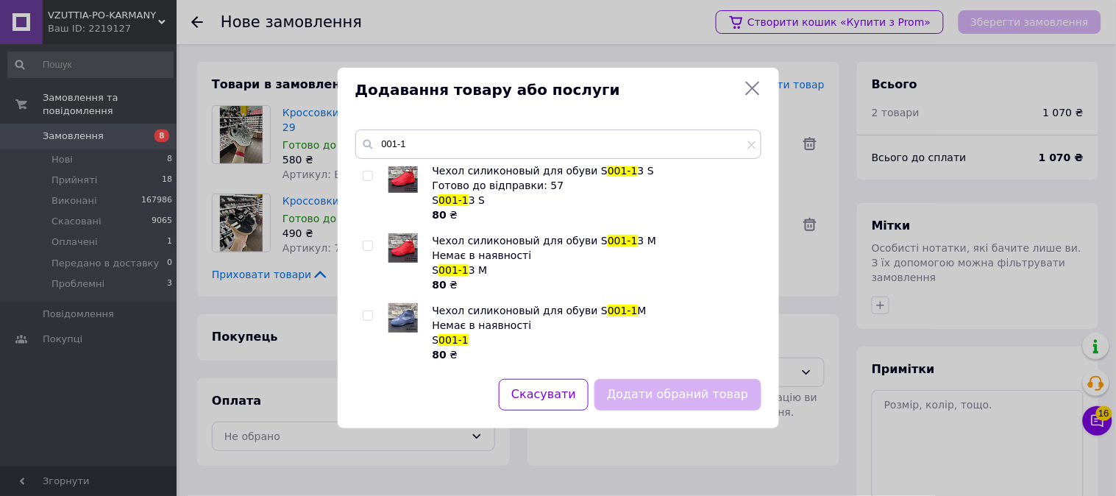
click at [368, 246] on input "checkbox" at bounding box center [368, 246] width 10 height 10
checkbox input "true"
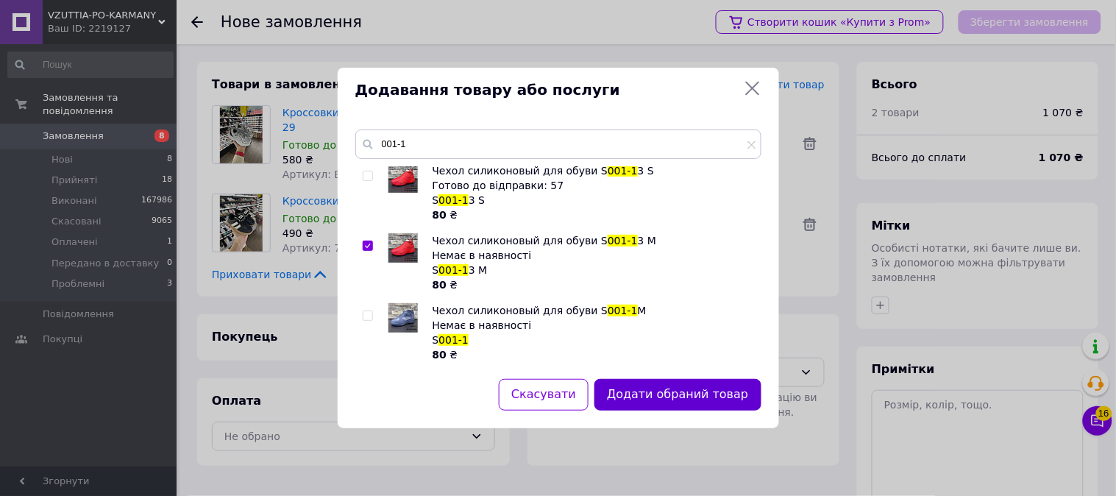
click at [671, 404] on button "Додати обраний товар" at bounding box center [677, 395] width 166 height 32
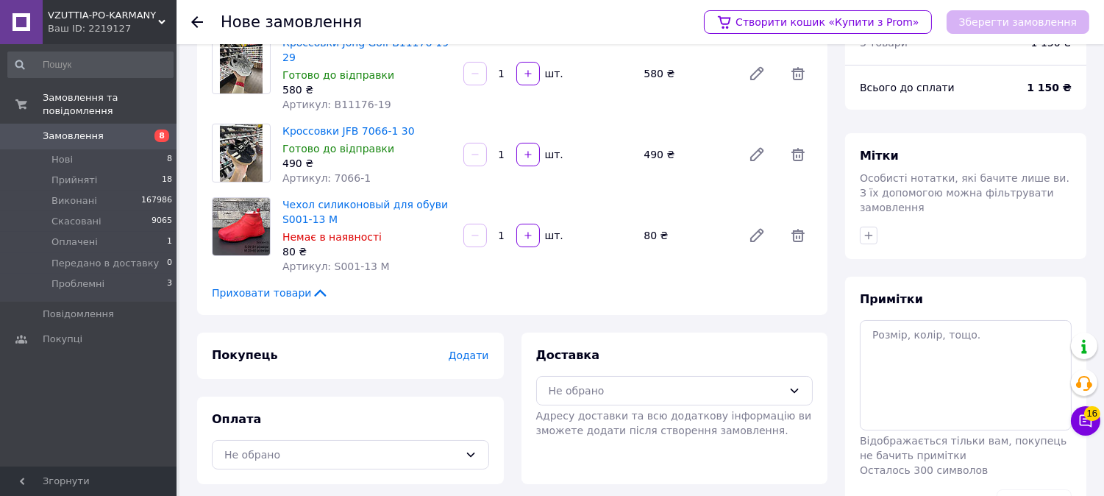
scroll to position [110, 0]
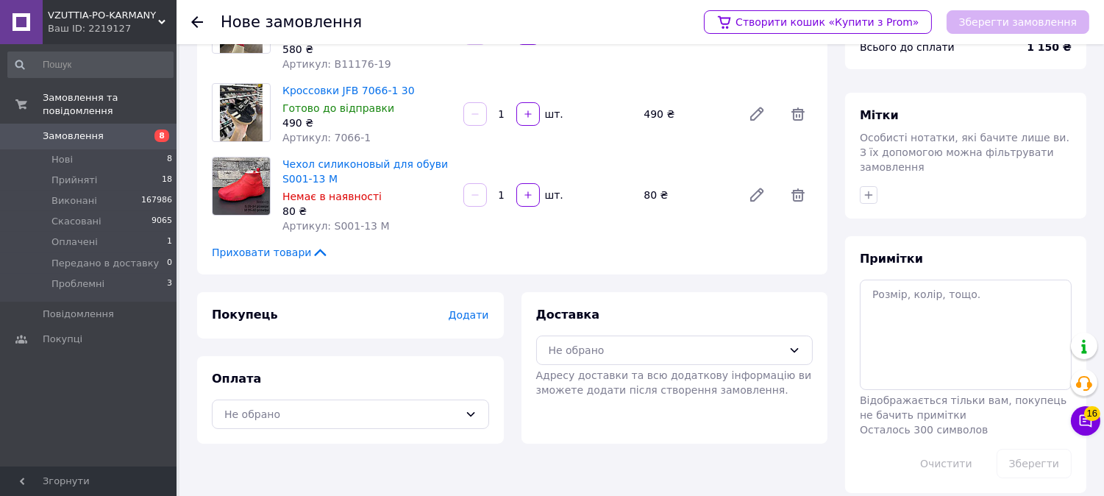
click at [486, 307] on div "Покупець Додати" at bounding box center [350, 315] width 277 height 17
click at [481, 309] on span "Додати" at bounding box center [468, 315] width 40 height 12
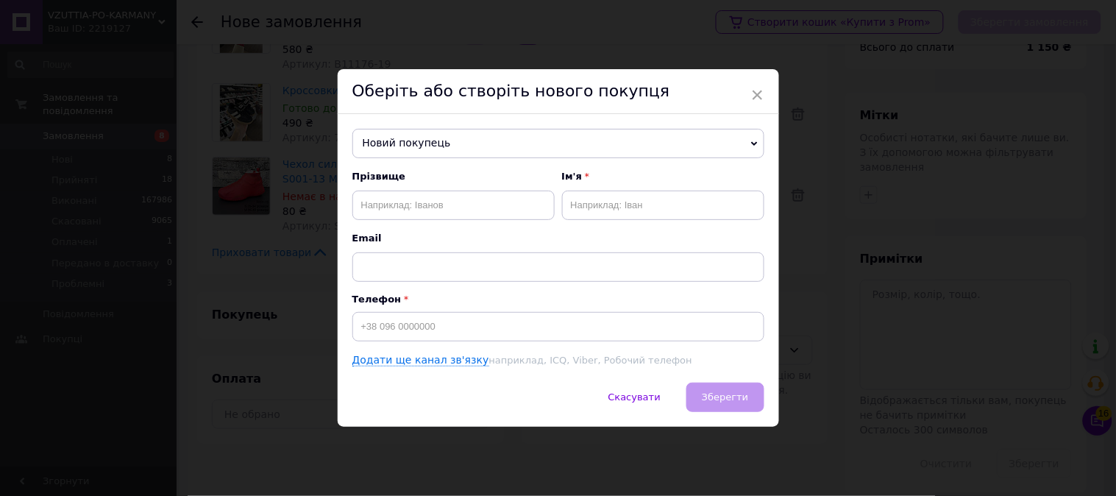
click at [511, 149] on span "Новий покупець" at bounding box center [558, 143] width 412 height 29
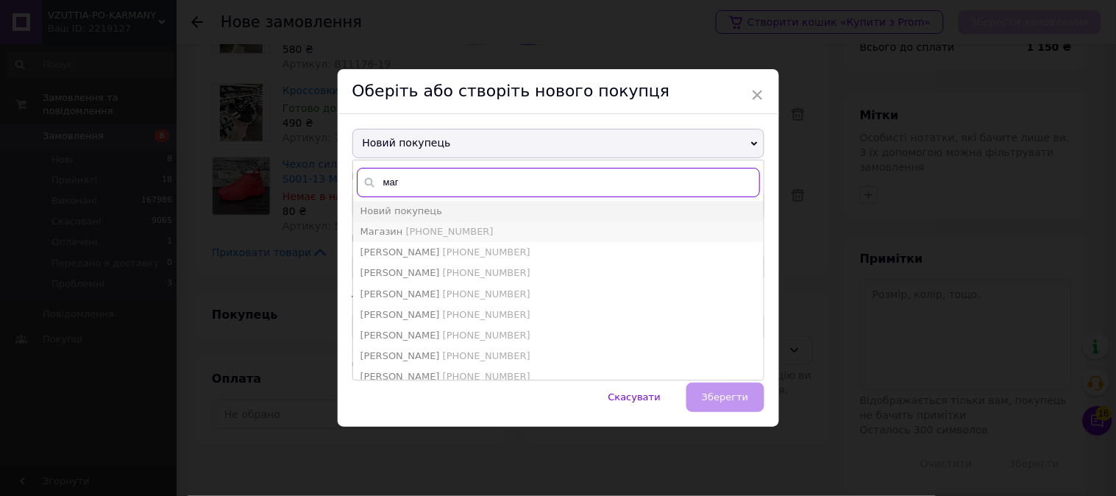
type input "маг"
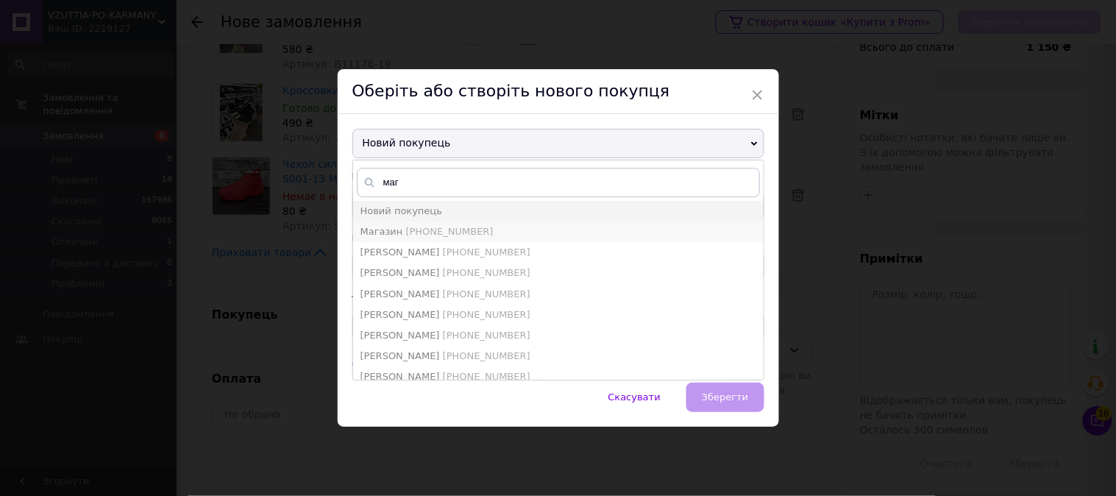
click at [415, 231] on span "[PHONE_NUMBER]" at bounding box center [449, 231] width 88 height 11
type input "Магазин"
type input "[PHONE_NUMBER]"
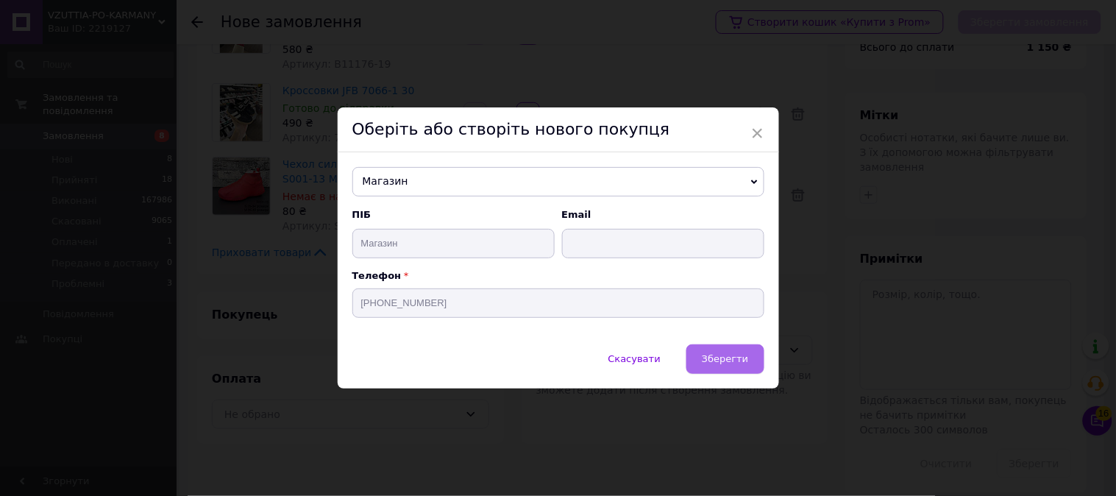
click at [741, 362] on span "Зберегти" at bounding box center [725, 358] width 46 height 11
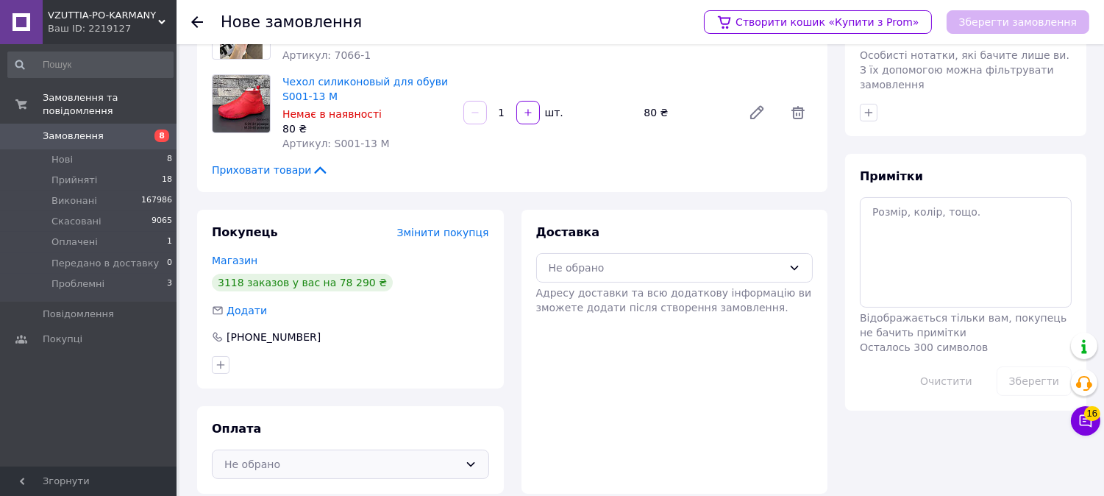
click at [422, 456] on div "Не обрано" at bounding box center [341, 464] width 235 height 16
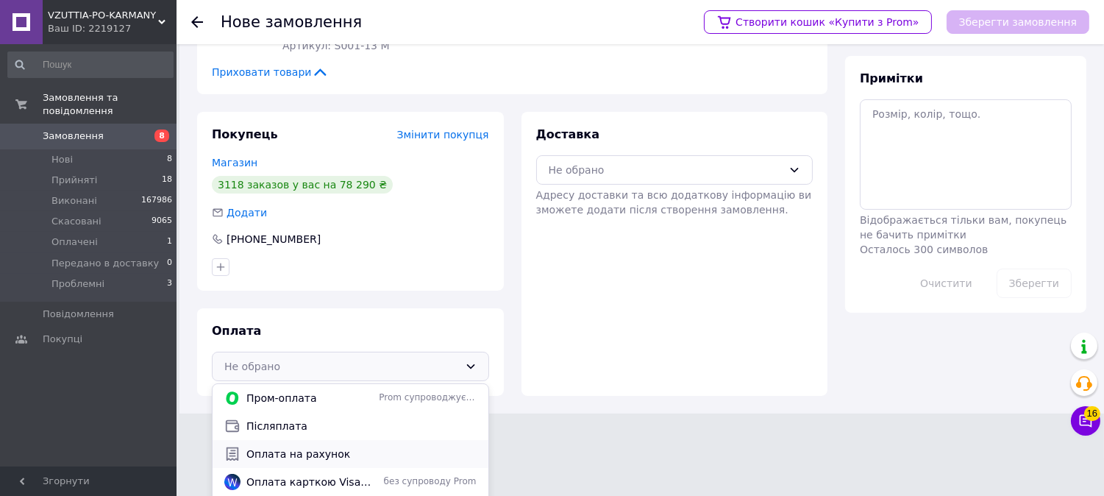
click at [319, 446] on span "Оплата на рахунок" at bounding box center [361, 453] width 230 height 15
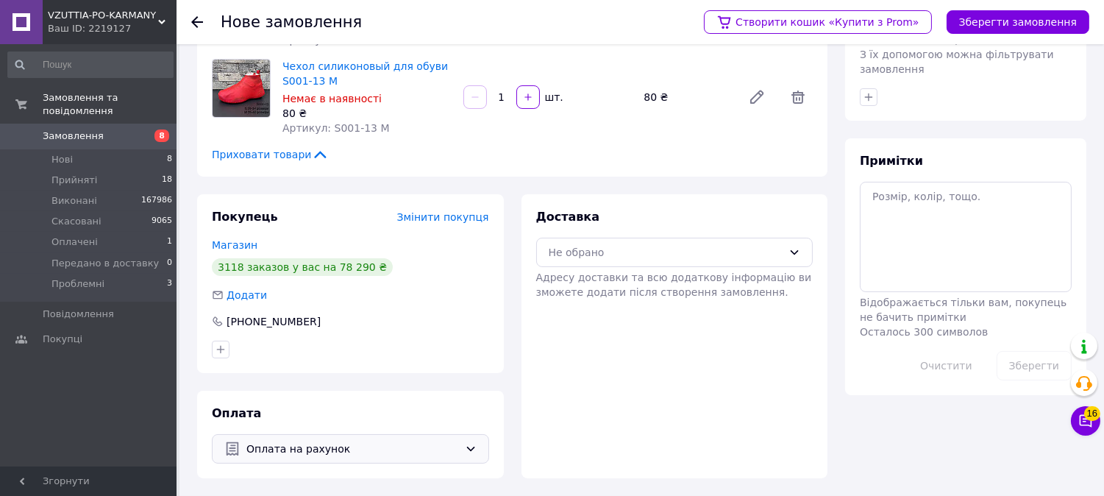
scroll to position [193, 0]
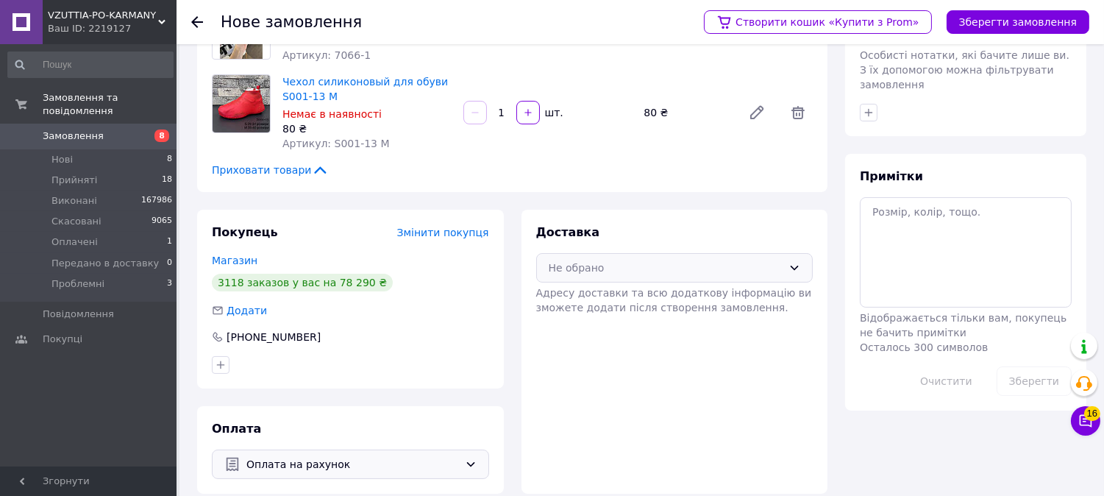
click at [597, 253] on div "Не обрано" at bounding box center [674, 267] width 277 height 29
click at [616, 292] on span "Нова Пошта (платна)" at bounding box center [686, 299] width 230 height 15
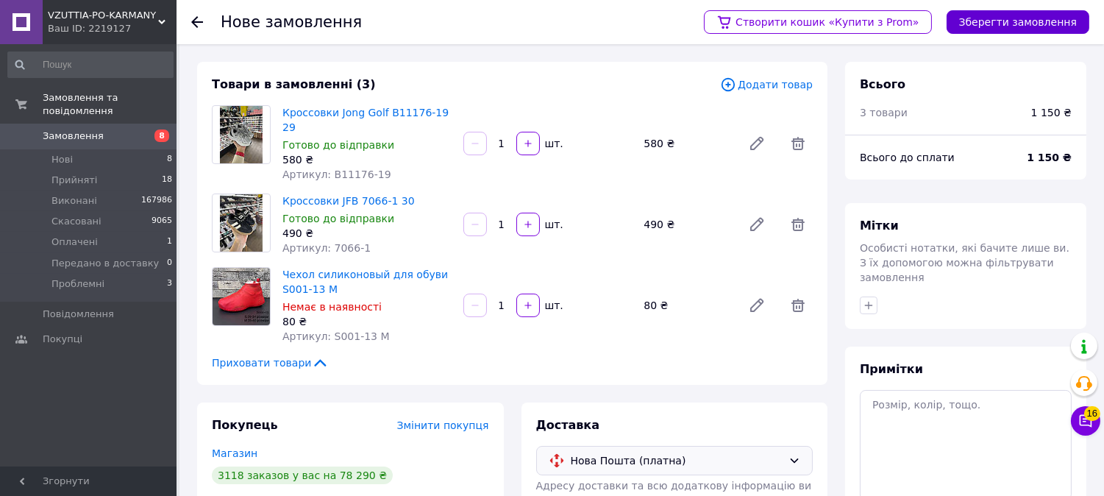
click at [1024, 17] on button "Зберегти замовлення" at bounding box center [1017, 22] width 143 height 24
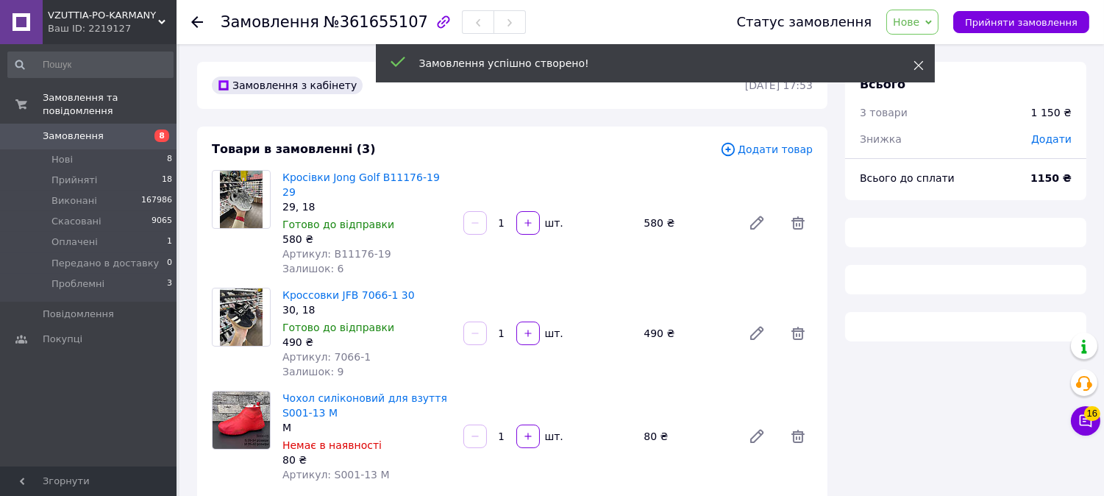
click at [914, 68] on icon at bounding box center [918, 65] width 10 height 10
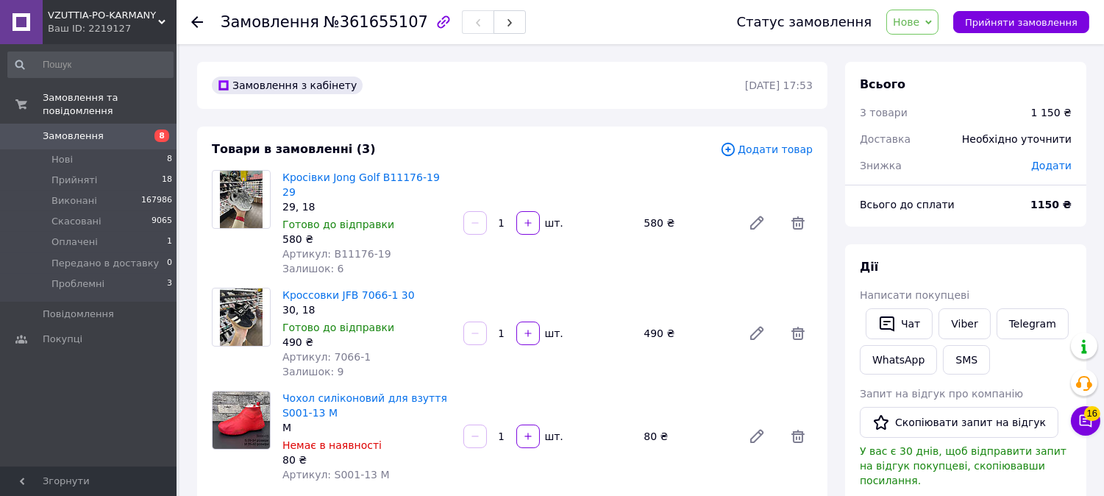
click at [1055, 160] on span "Додати" at bounding box center [1051, 166] width 40 height 12
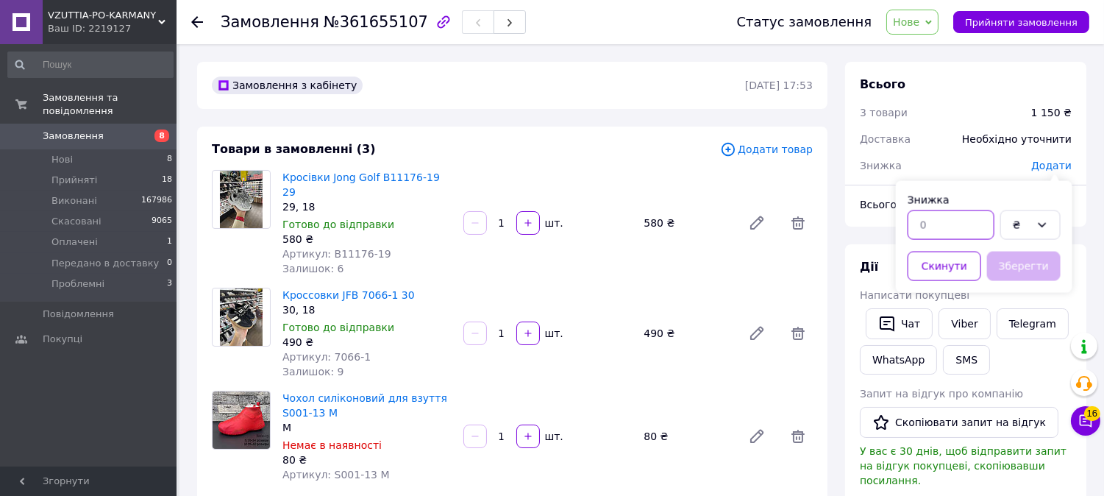
click at [954, 230] on input "text" at bounding box center [951, 224] width 87 height 29
type input "40"
click at [1013, 261] on button "Зберегти" at bounding box center [1024, 266] width 74 height 29
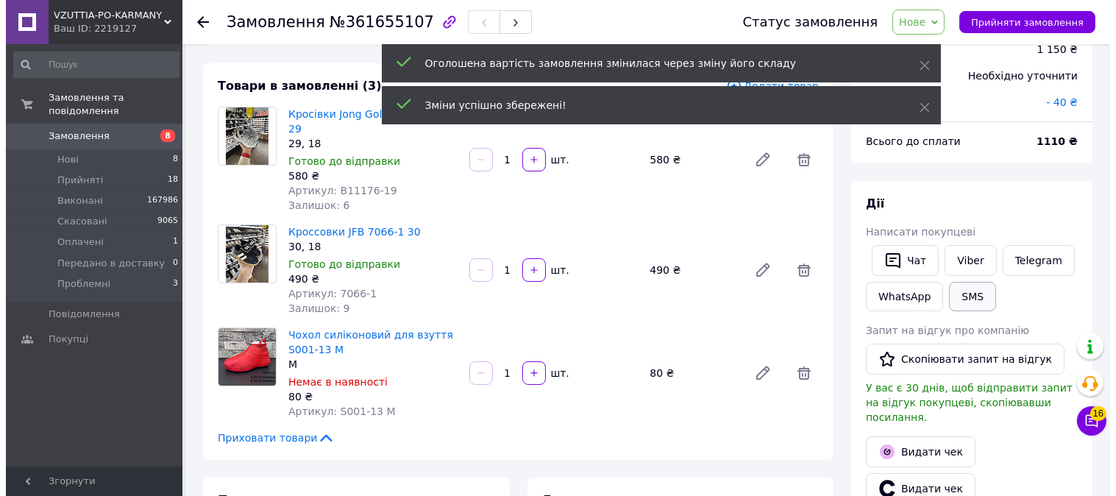
scroll to position [163, 0]
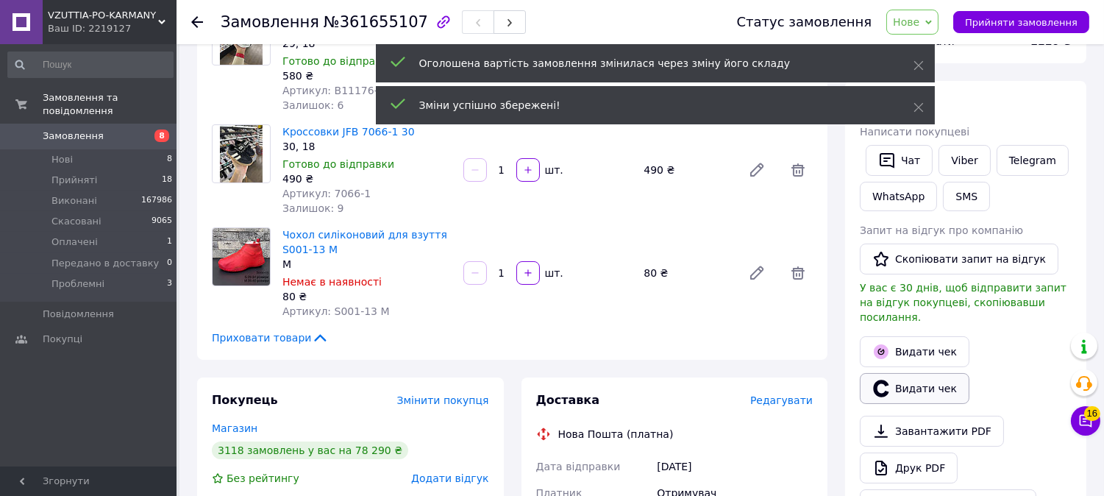
click at [907, 373] on button "Видати чек" at bounding box center [915, 388] width 110 height 31
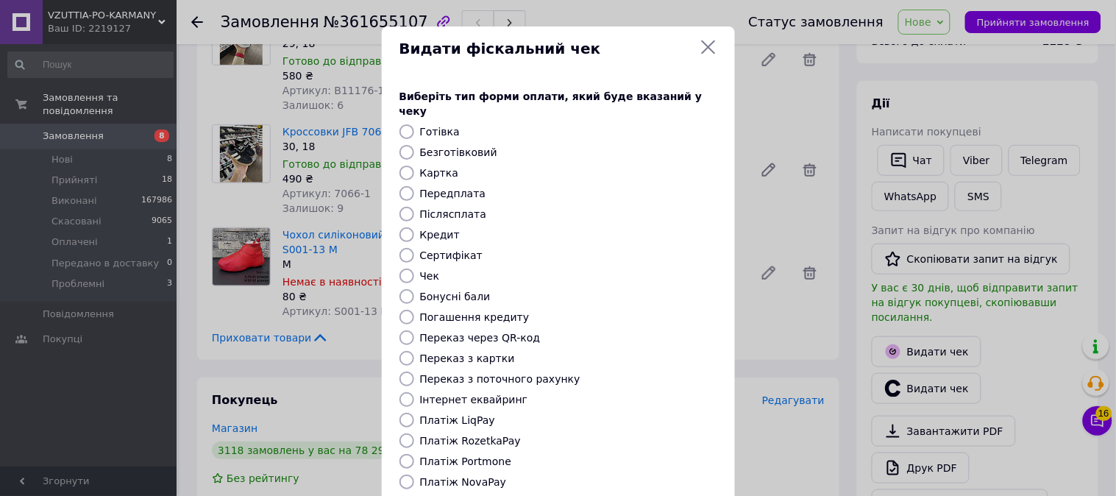
click at [402, 145] on input "Безготівковий" at bounding box center [406, 152] width 15 height 15
radio input "true"
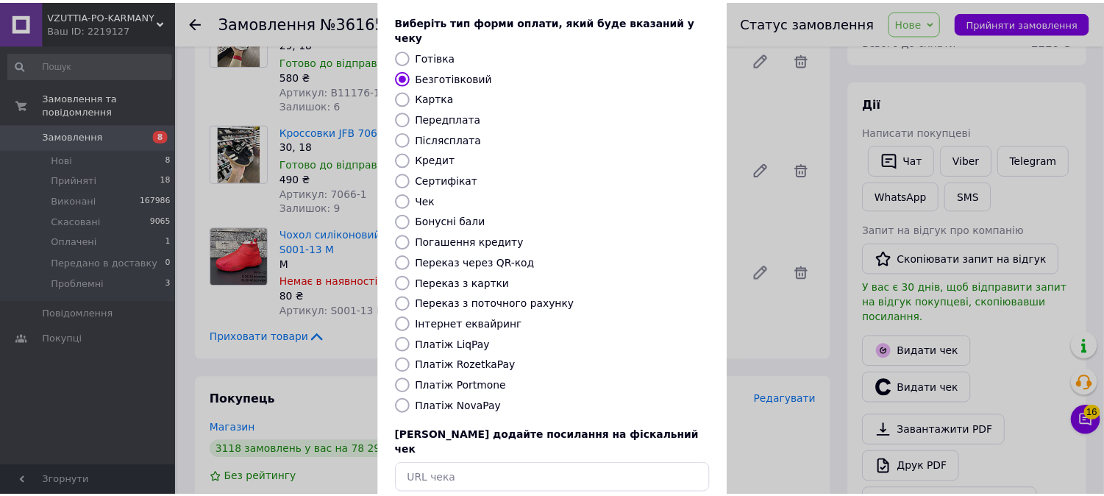
scroll to position [136, 0]
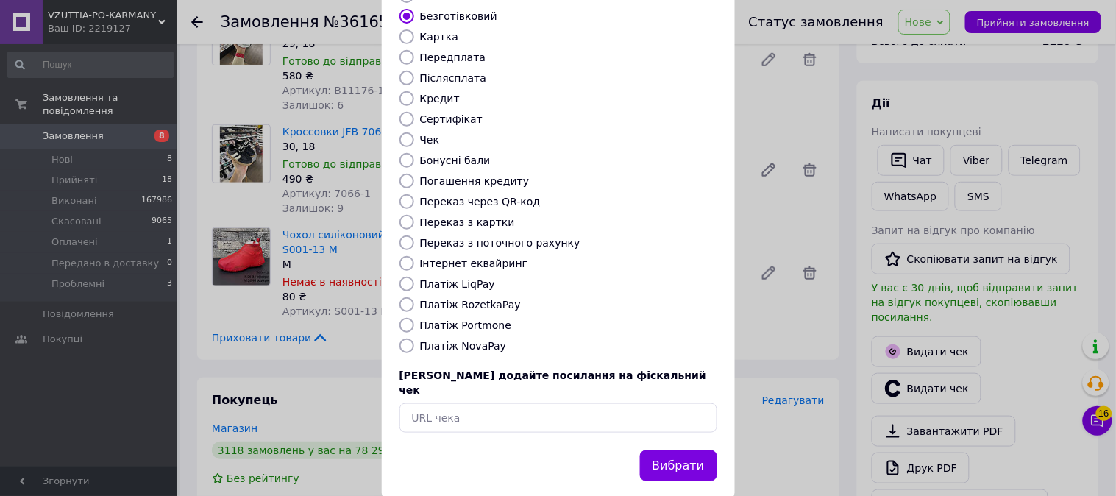
click at [658, 450] on button "Вибрати" at bounding box center [678, 466] width 77 height 32
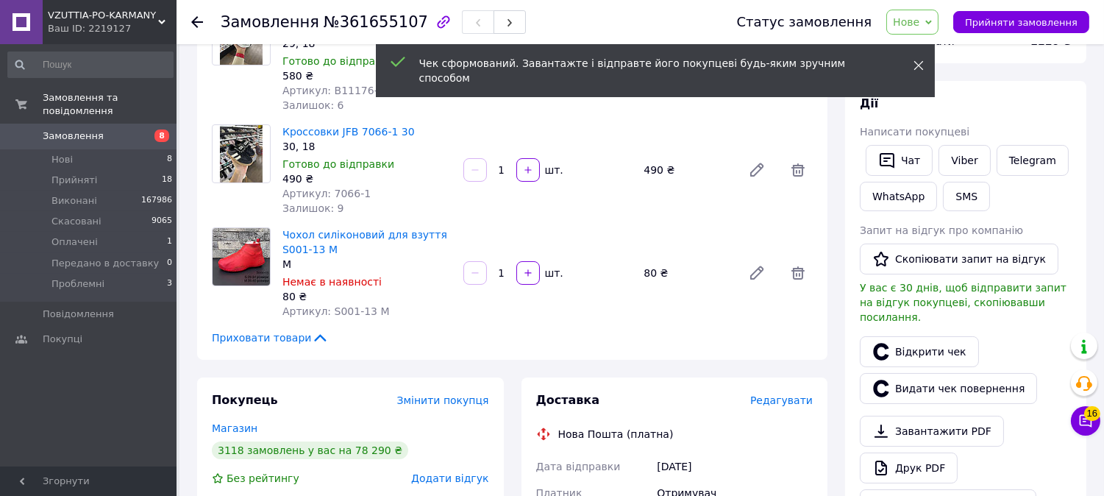
click at [919, 58] on span at bounding box center [918, 65] width 10 height 15
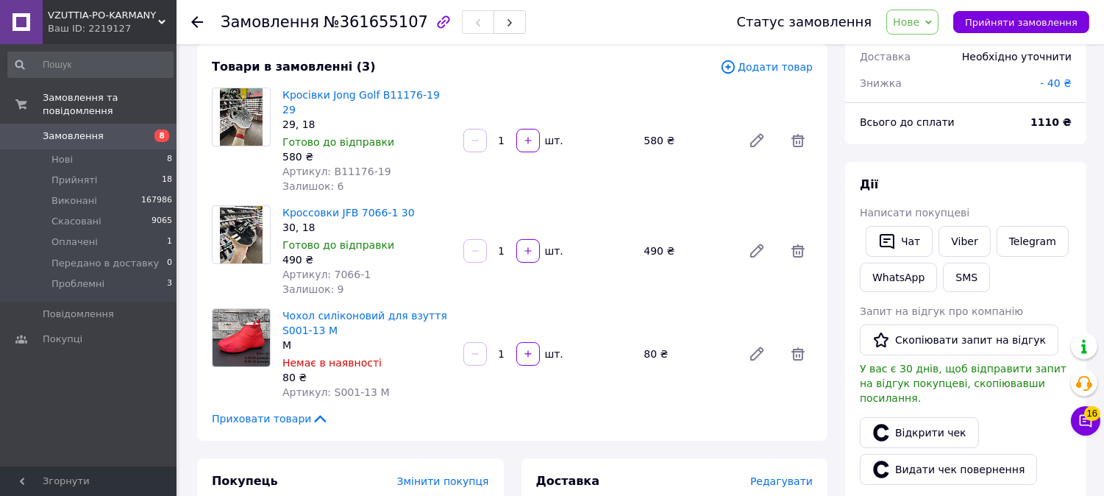
scroll to position [82, 0]
click at [919, 18] on span "Нове" at bounding box center [906, 22] width 26 height 12
click at [979, 70] on li "Виконано" at bounding box center [948, 74] width 122 height 22
